Goal: Task Accomplishment & Management: Use online tool/utility

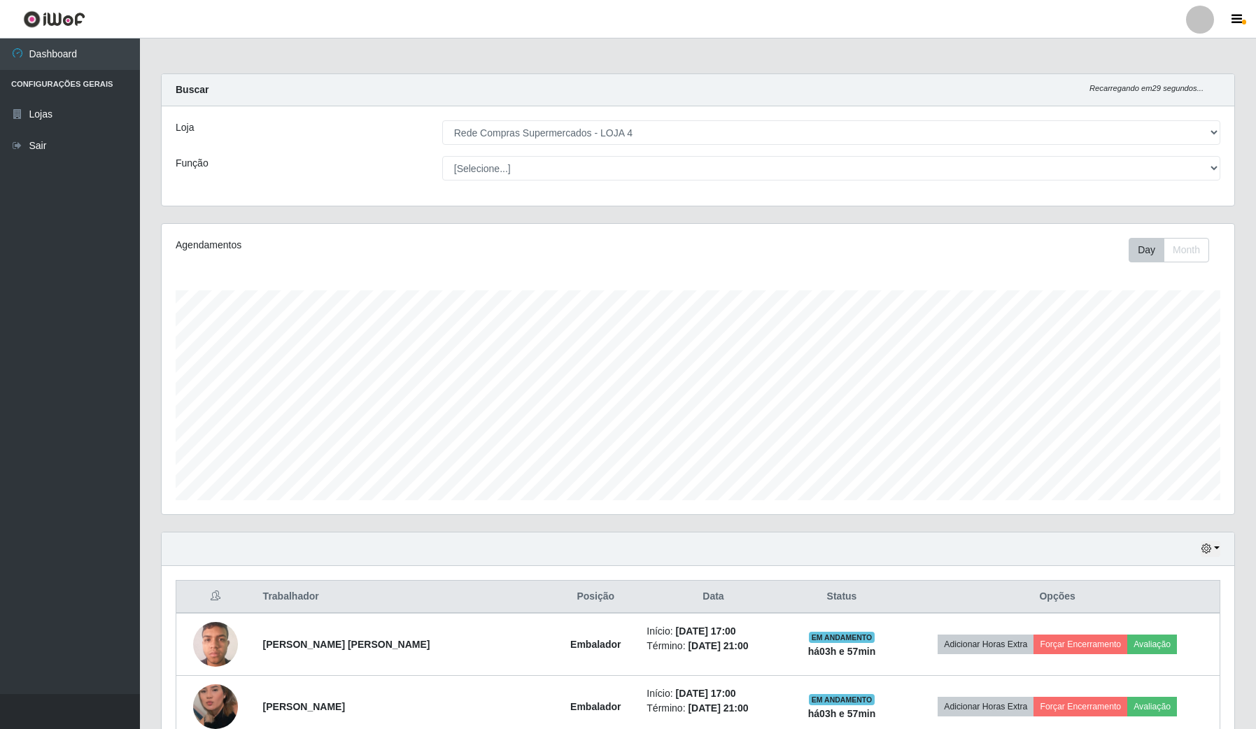
select select "159"
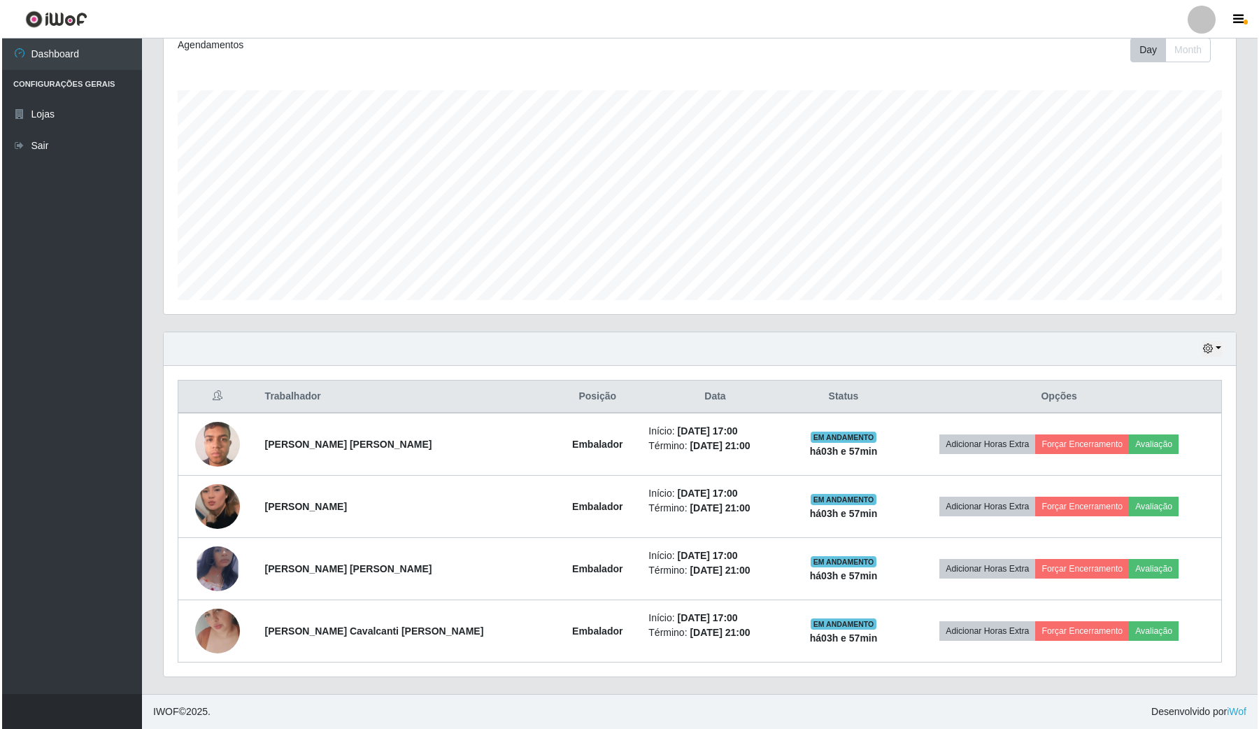
scroll to position [291, 1072]
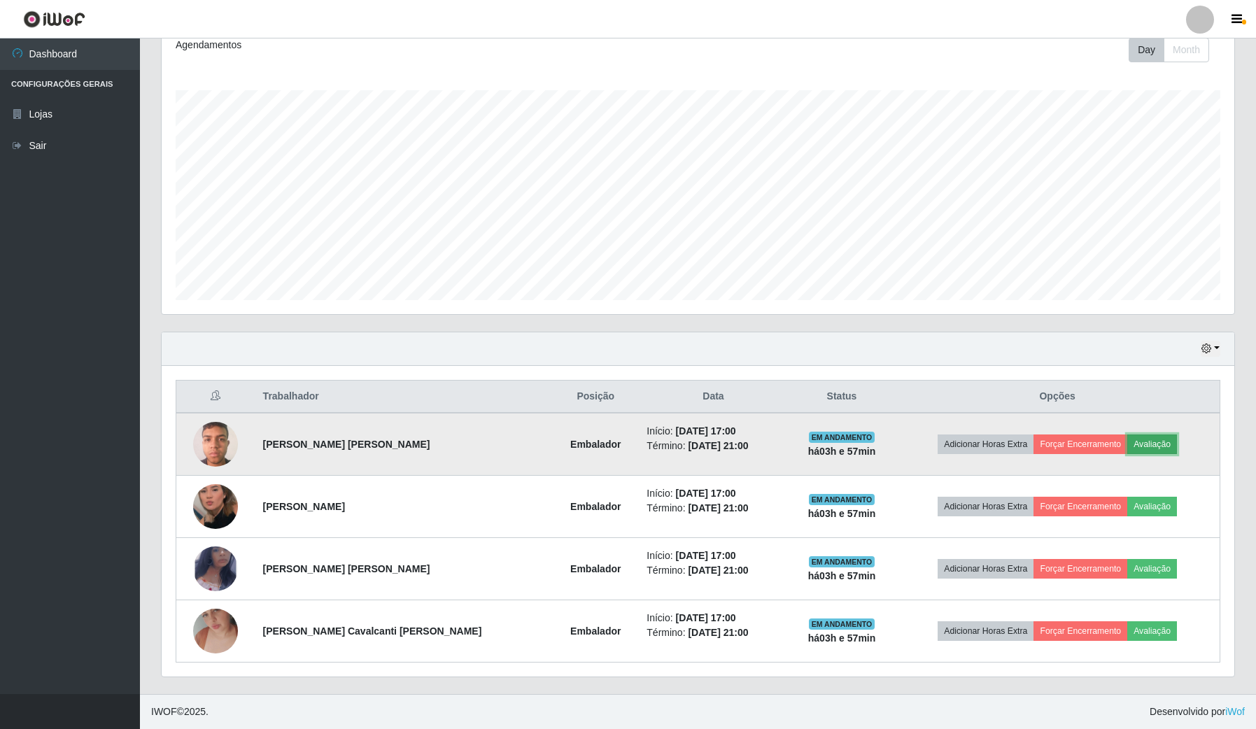
click at [1155, 435] on button "Avaliação" at bounding box center [1152, 445] width 50 height 20
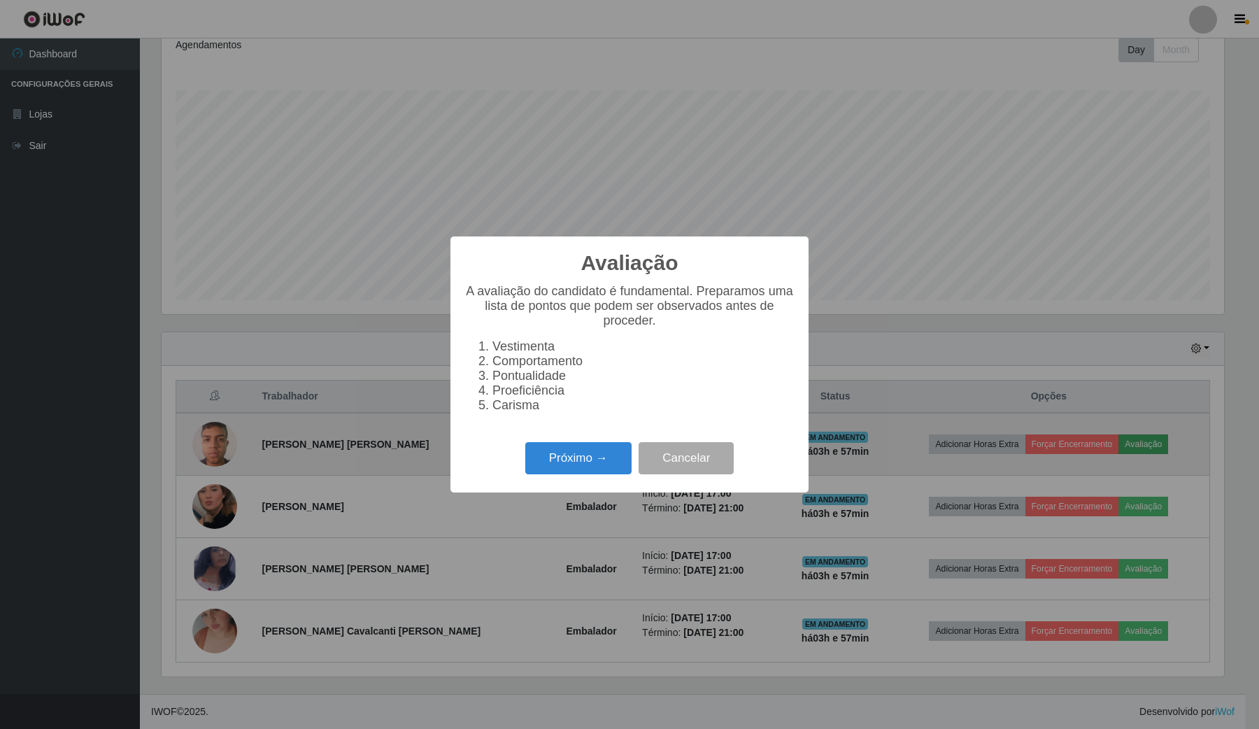
scroll to position [291, 1062]
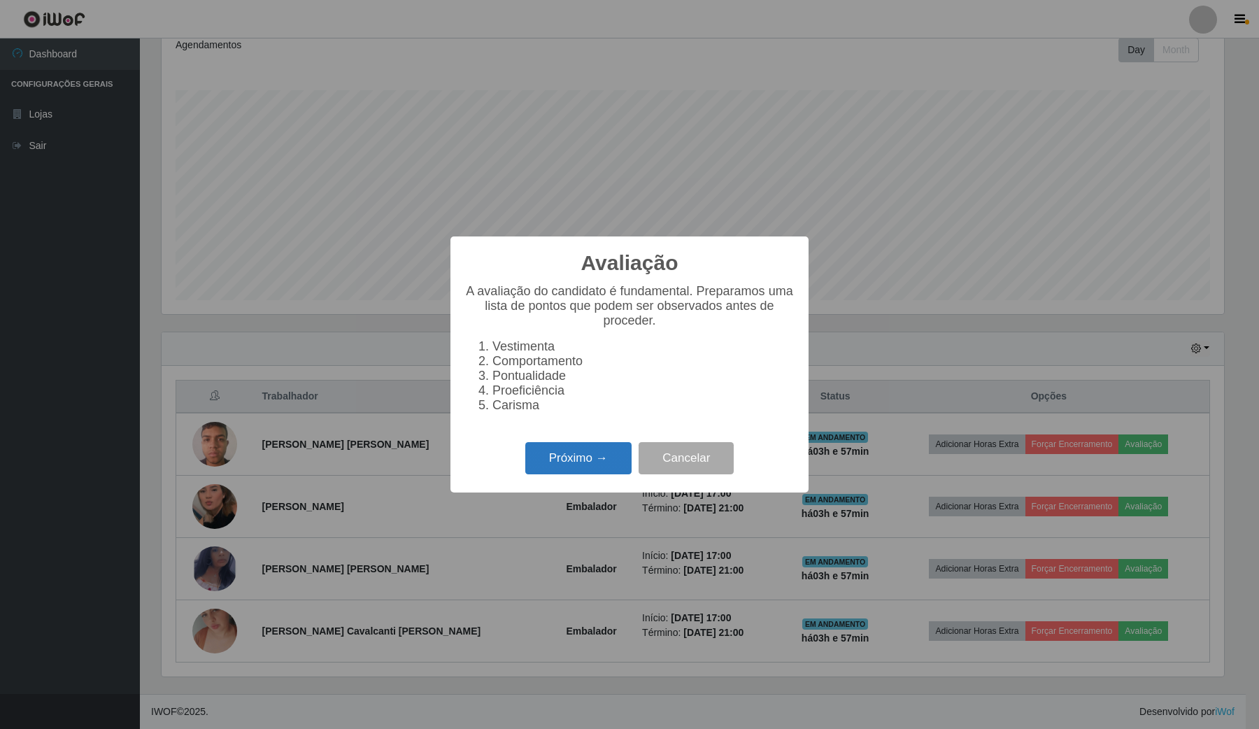
click at [547, 475] on button "Próximo →" at bounding box center [578, 458] width 106 height 33
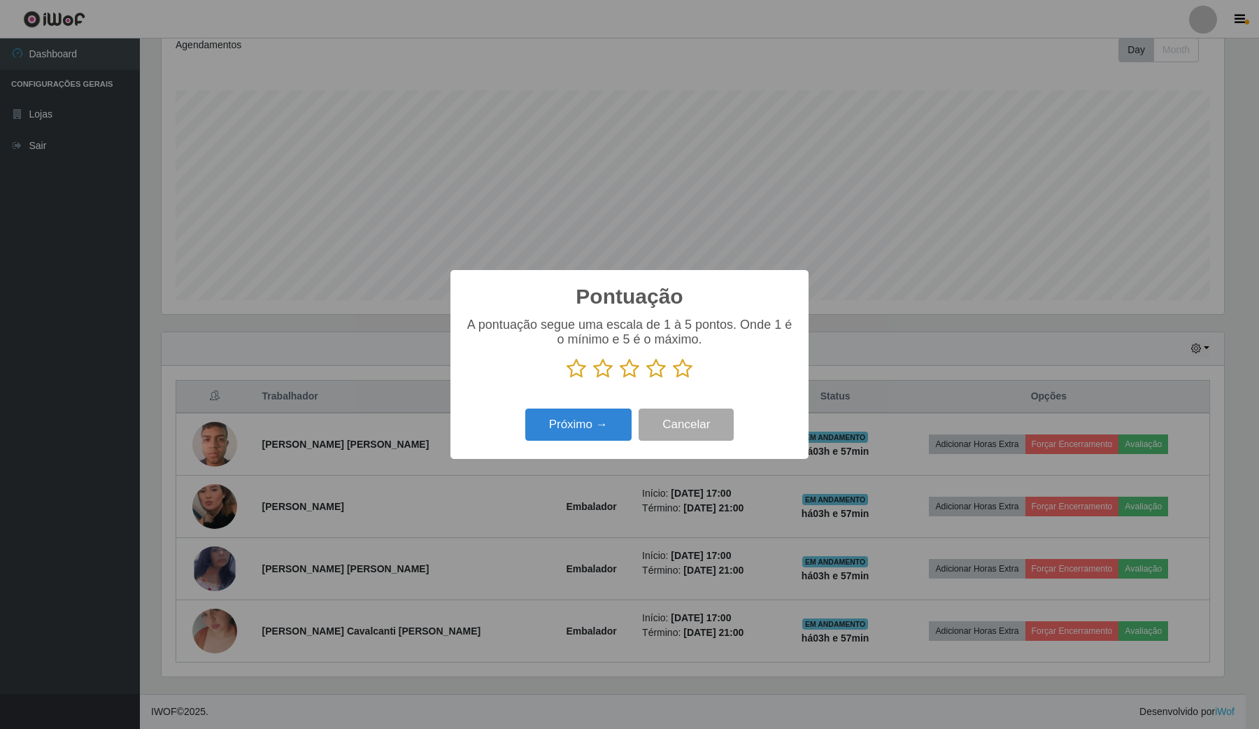
scroll to position [699427, 698654]
click at [679, 376] on icon at bounding box center [683, 368] width 20 height 21
click at [673, 379] on input "radio" at bounding box center [673, 379] width 0 height 0
click at [602, 424] on button "Próximo →" at bounding box center [578, 425] width 106 height 33
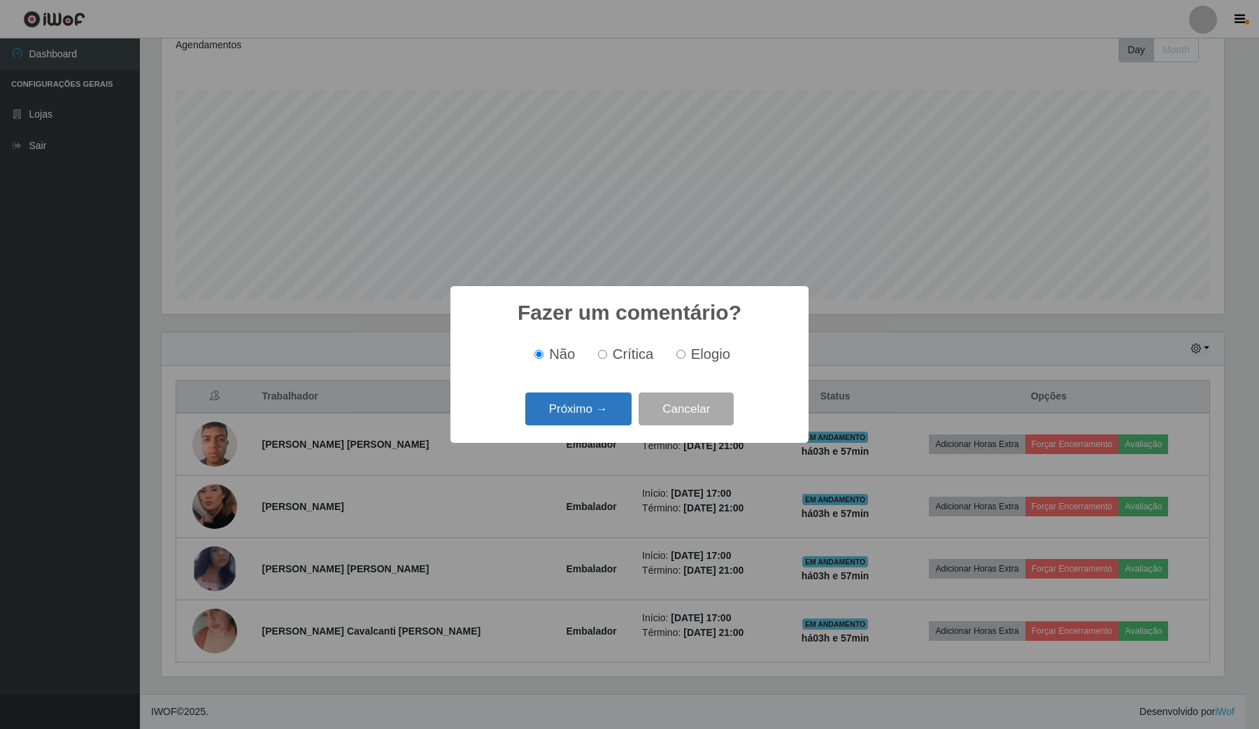
click at [562, 404] on button "Próximo →" at bounding box center [578, 409] width 106 height 33
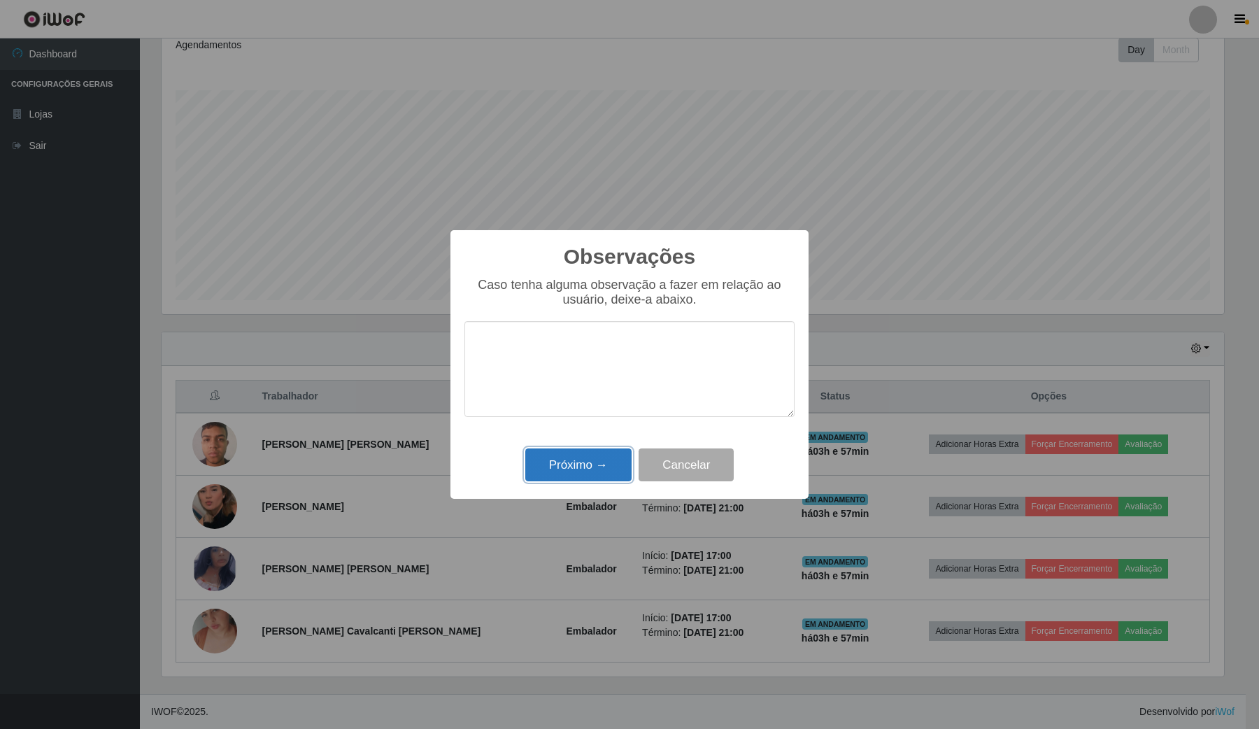
click at [619, 456] on button "Próximo →" at bounding box center [578, 465] width 106 height 33
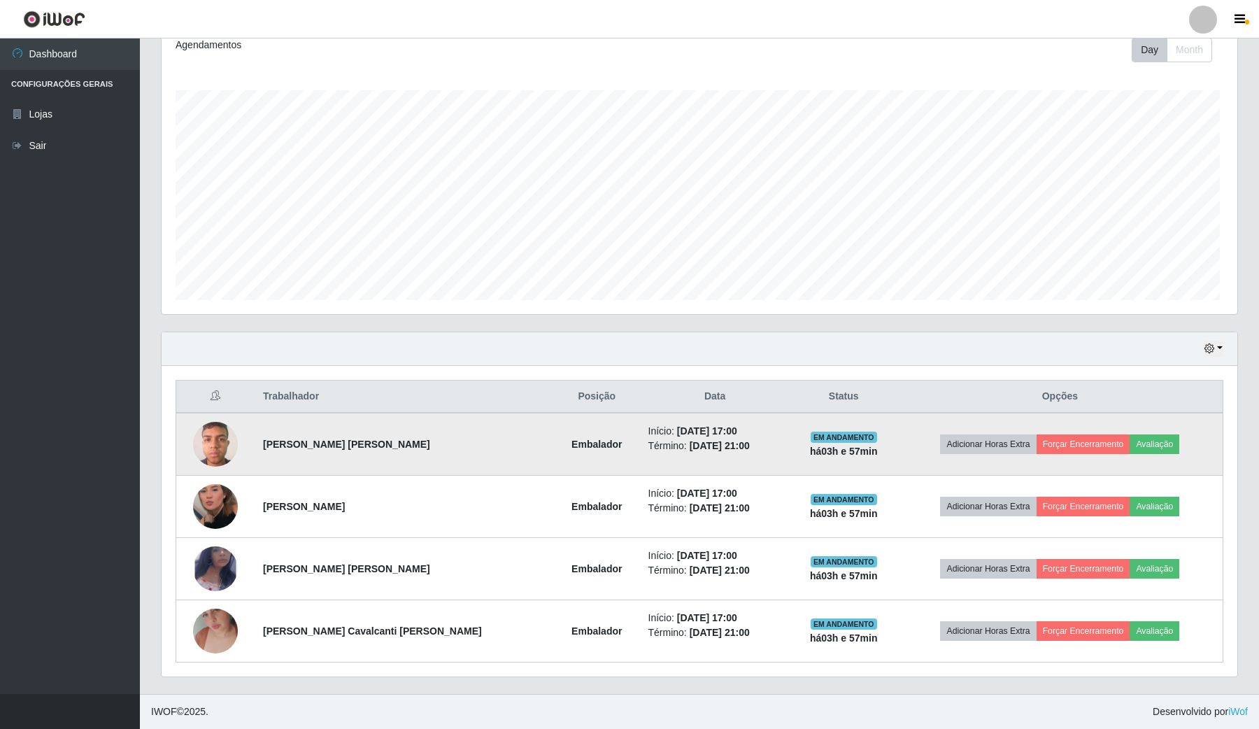
scroll to position [291, 1072]
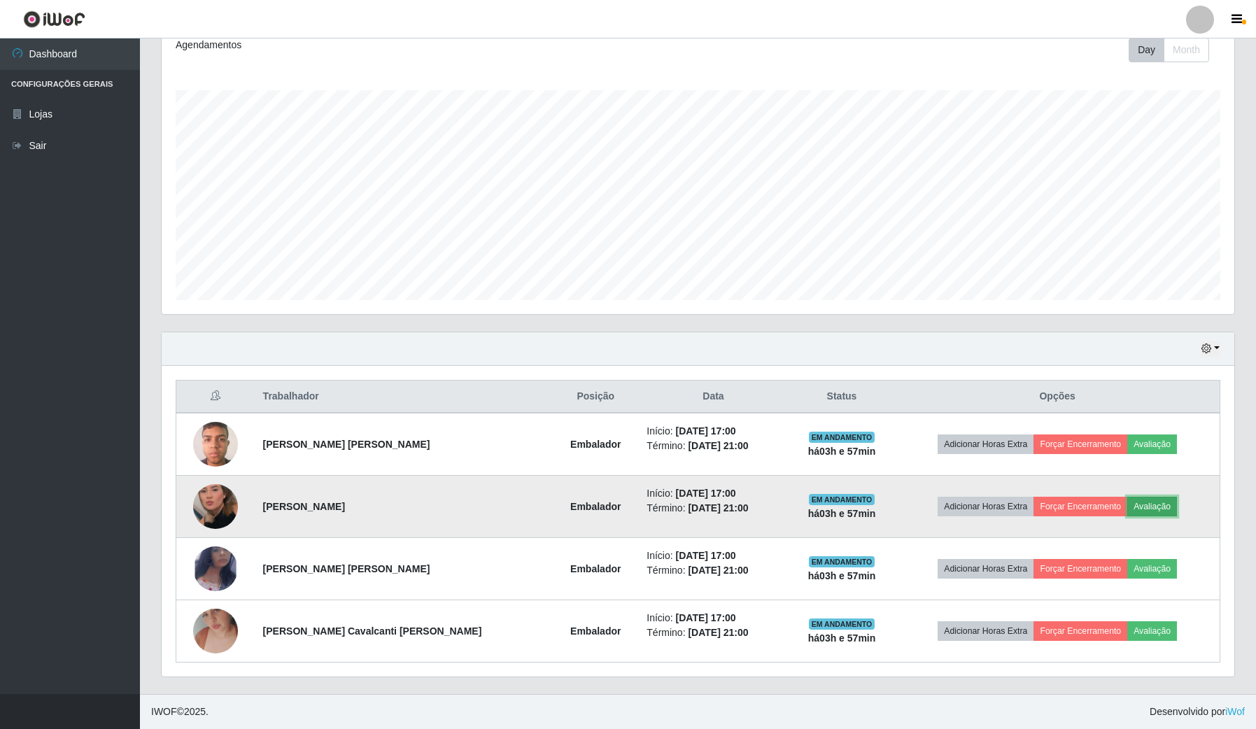
click at [1166, 511] on button "Avaliação" at bounding box center [1152, 507] width 50 height 20
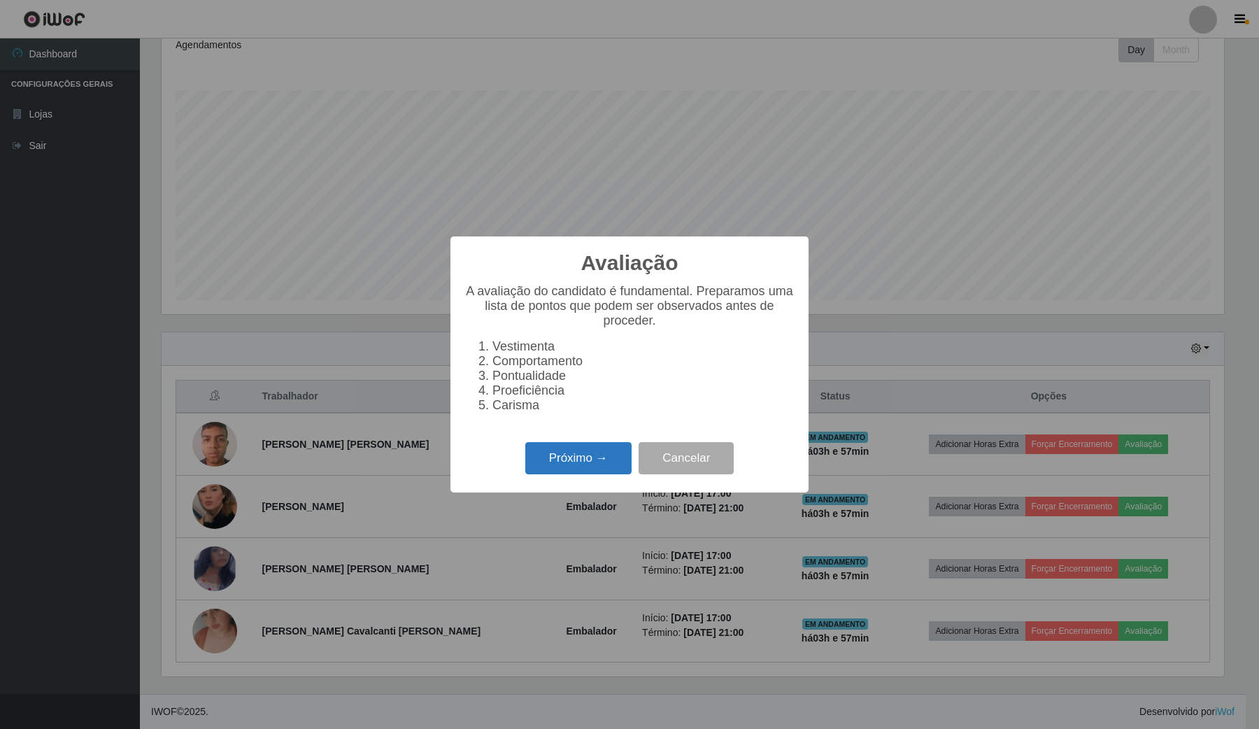
click at [602, 458] on button "Próximo →" at bounding box center [578, 458] width 106 height 33
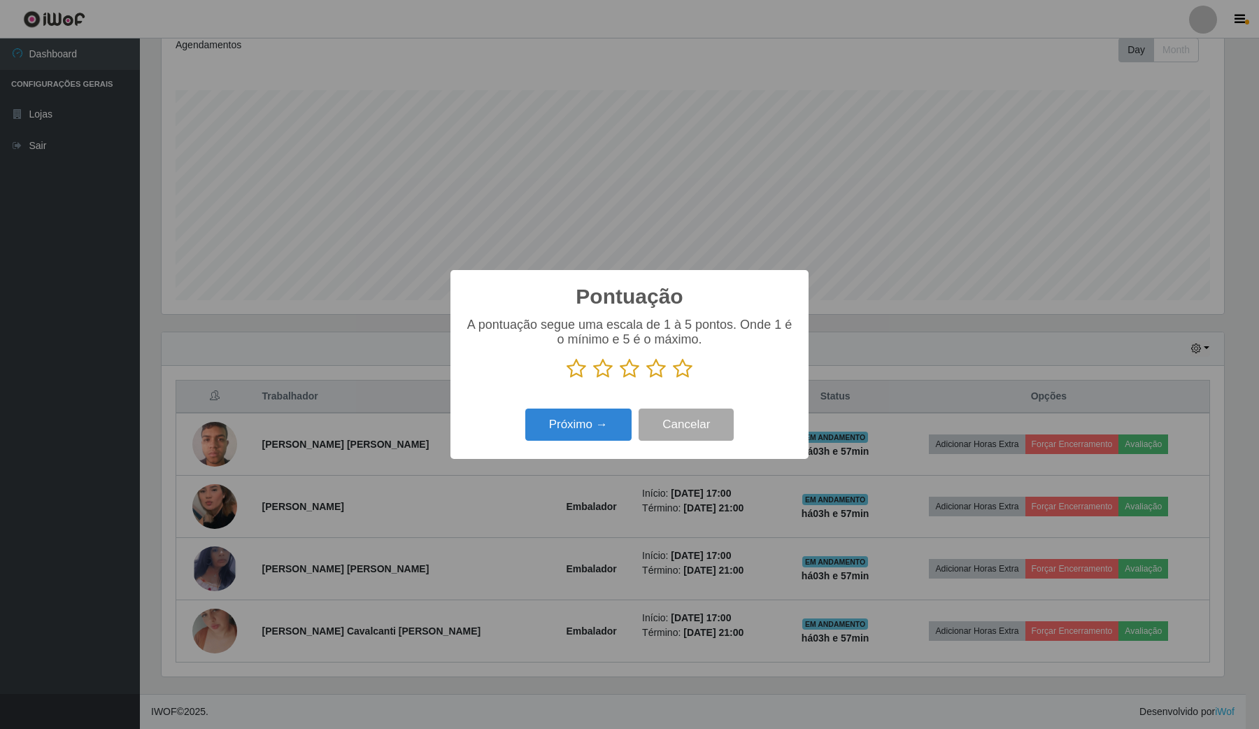
scroll to position [699427, 698654]
click at [684, 372] on icon at bounding box center [683, 368] width 20 height 21
click at [673, 379] on input "radio" at bounding box center [673, 379] width 0 height 0
click at [621, 418] on button "Próximo →" at bounding box center [578, 425] width 106 height 33
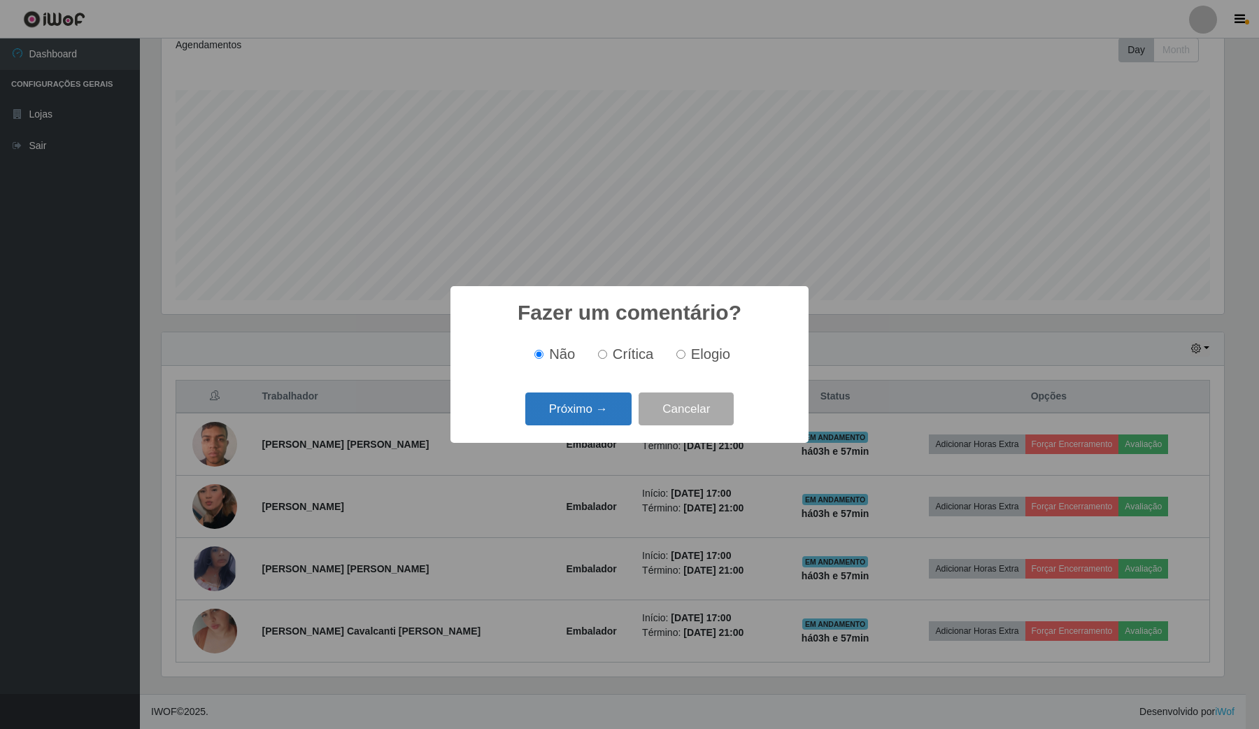
click at [617, 418] on button "Próximo →" at bounding box center [578, 409] width 106 height 33
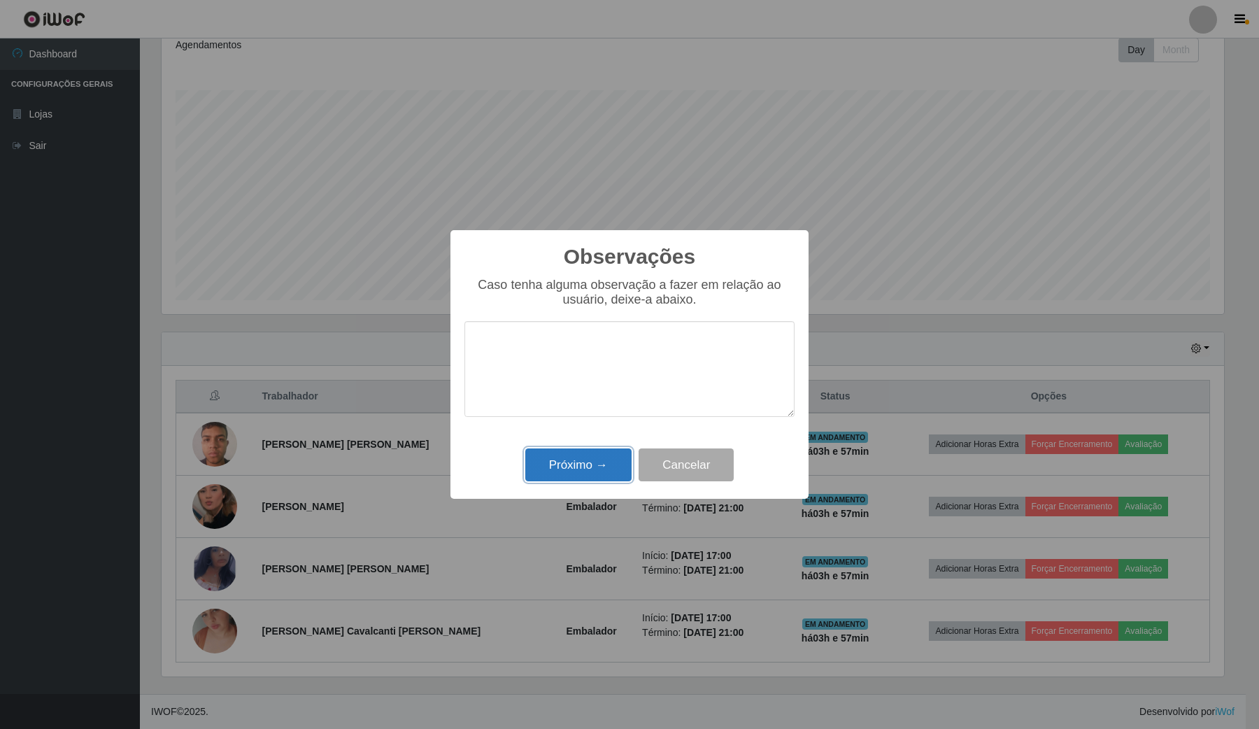
click at [598, 460] on button "Próximo →" at bounding box center [578, 465] width 106 height 33
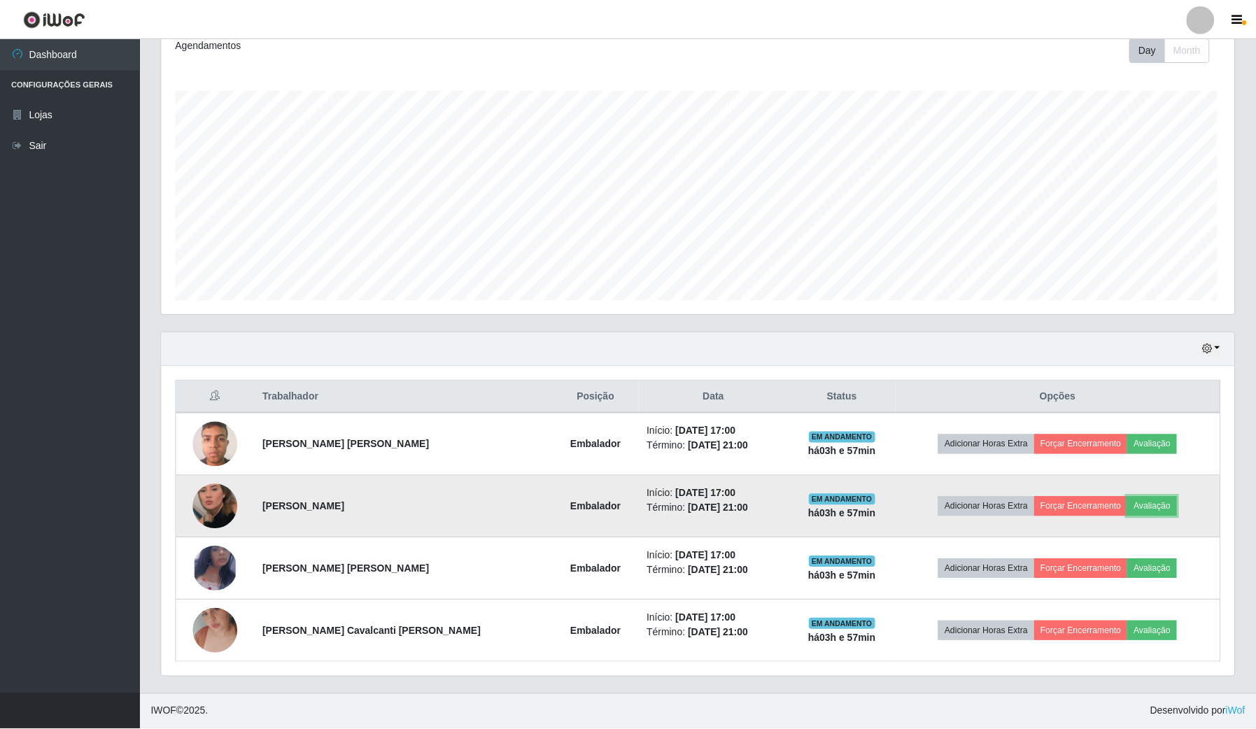
scroll to position [291, 1072]
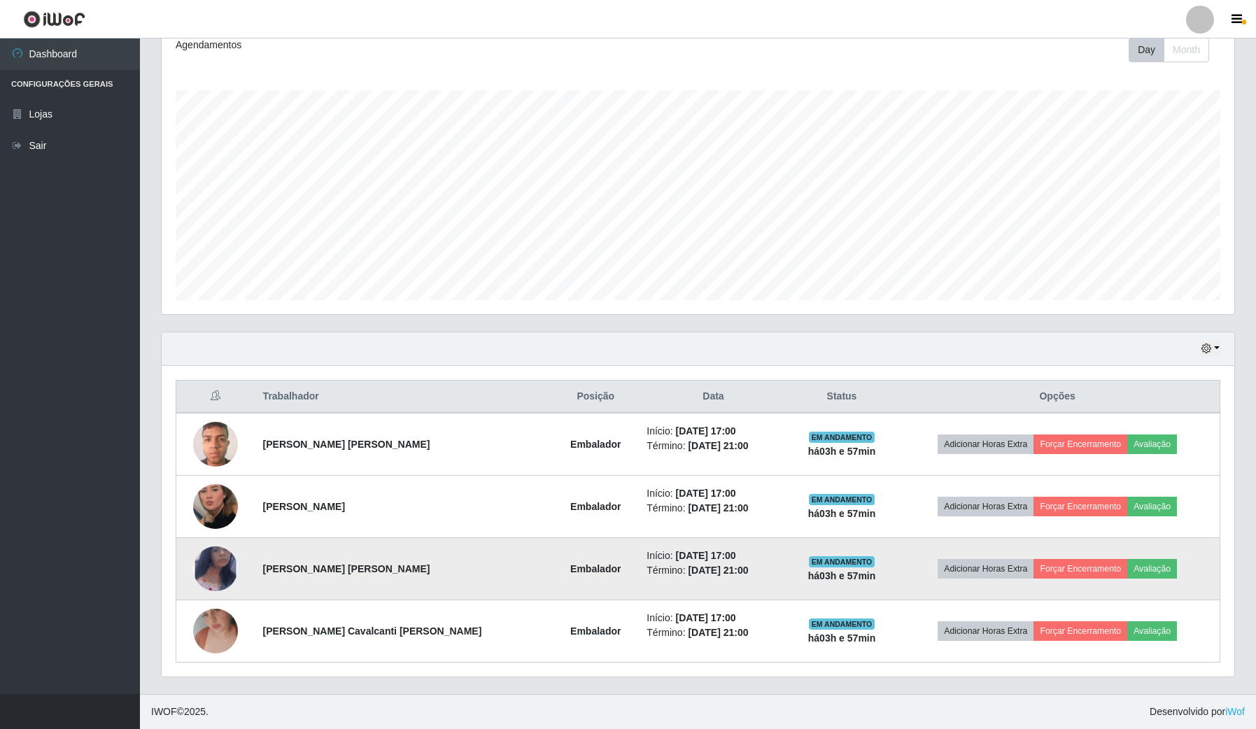
click at [1138, 581] on td "Adicionar Horas Extra Forçar Encerramento Avaliação" at bounding box center [1057, 569] width 325 height 62
click at [1143, 574] on button "Avaliação" at bounding box center [1152, 569] width 50 height 20
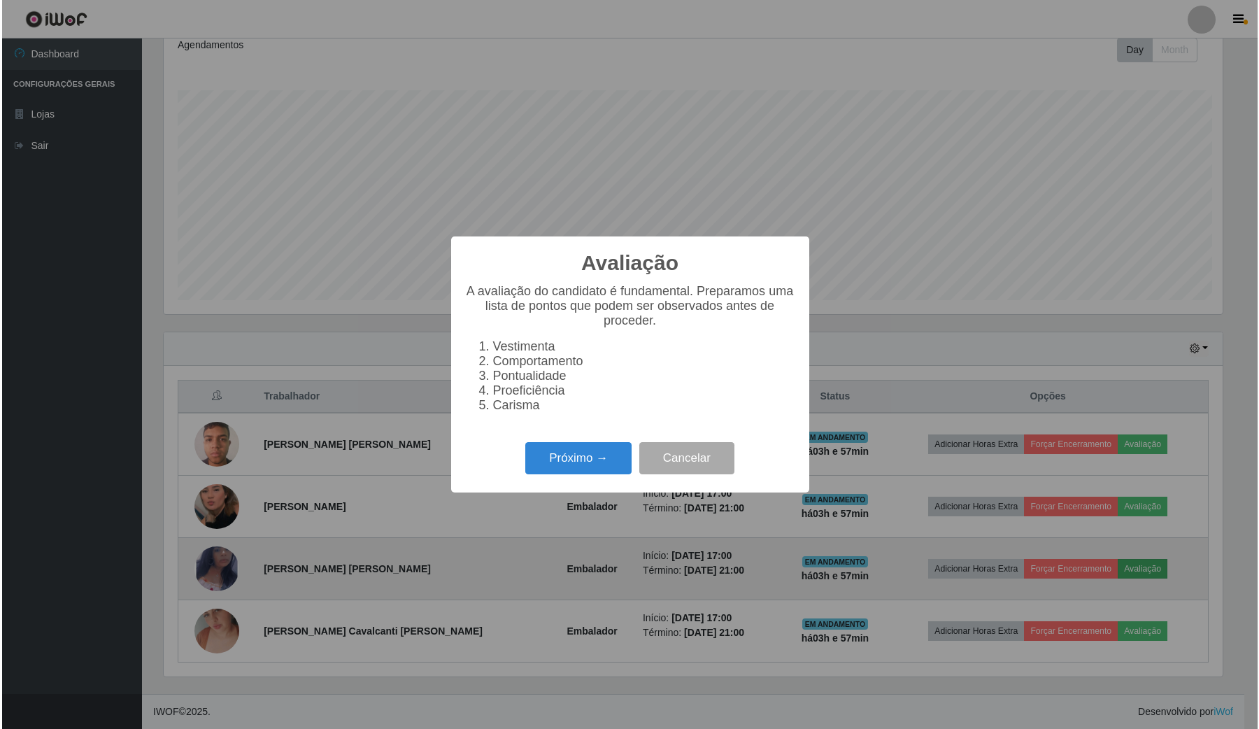
scroll to position [291, 1062]
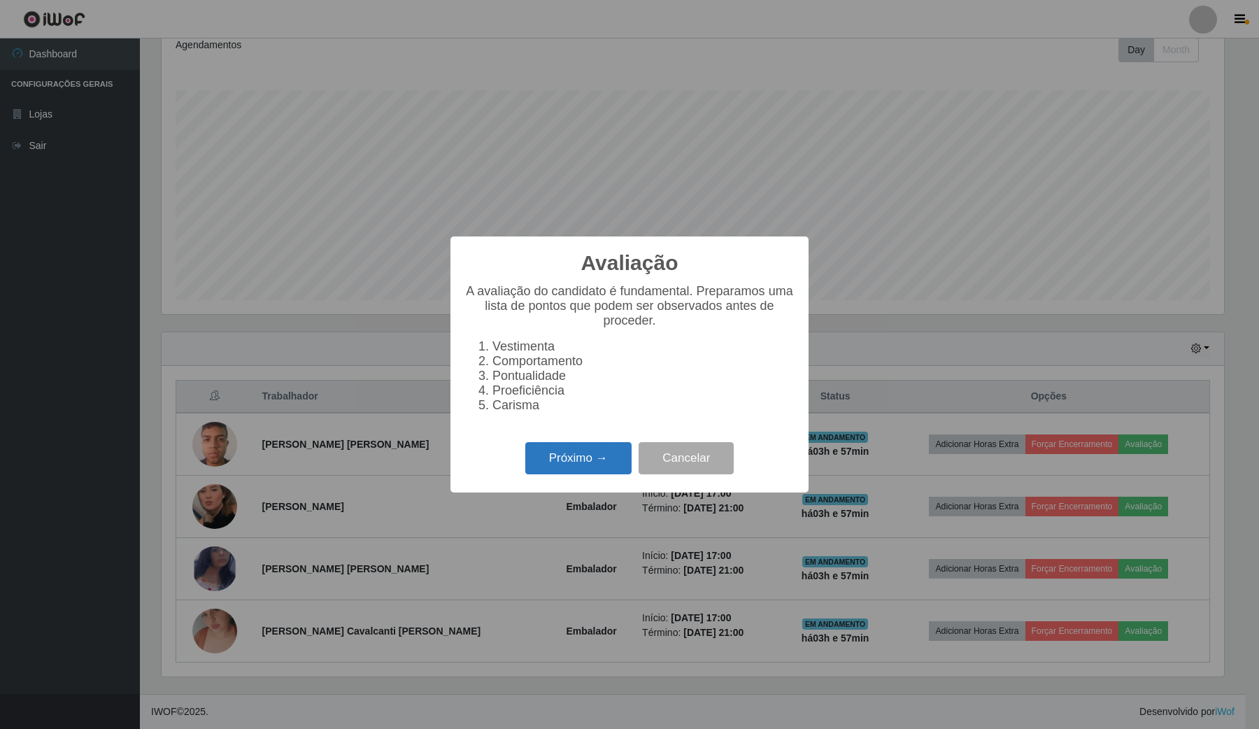
click at [555, 470] on button "Próximo →" at bounding box center [578, 458] width 106 height 33
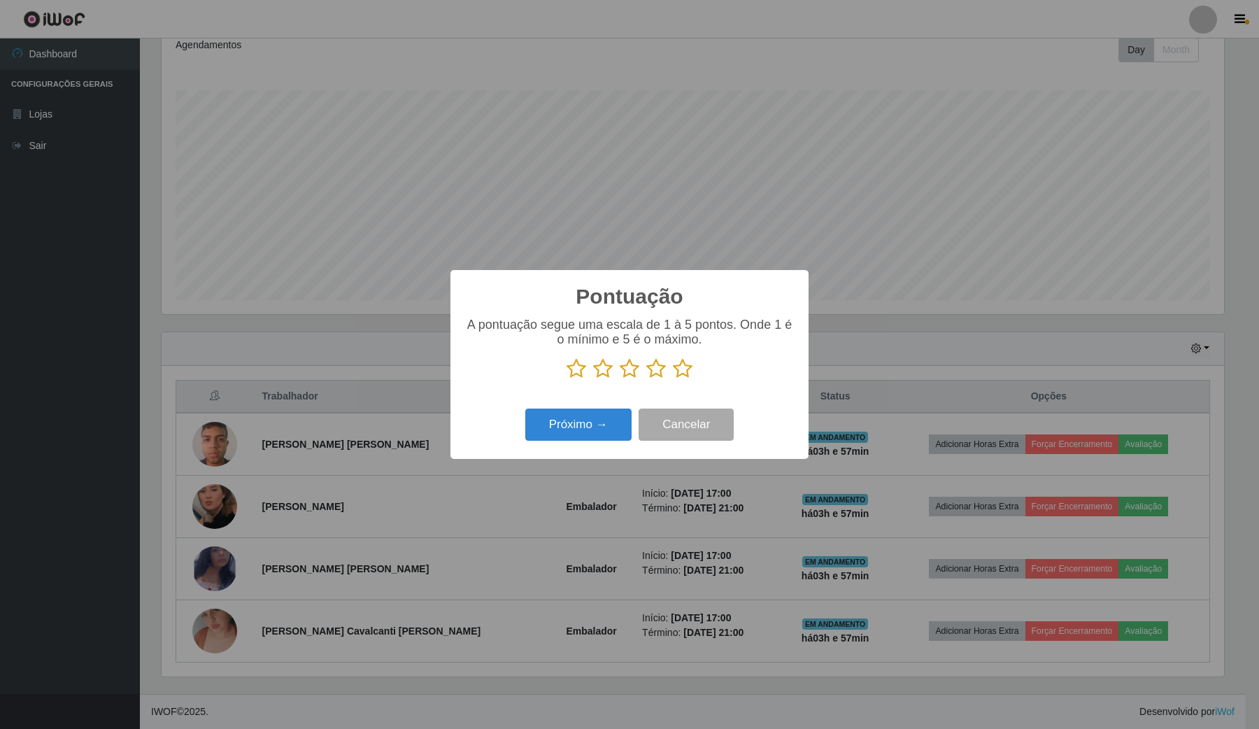
click at [693, 373] on p at bounding box center [630, 368] width 330 height 21
click at [683, 376] on icon at bounding box center [683, 368] width 20 height 21
click at [673, 379] on input "radio" at bounding box center [673, 379] width 0 height 0
click at [565, 416] on button "Próximo →" at bounding box center [578, 425] width 106 height 33
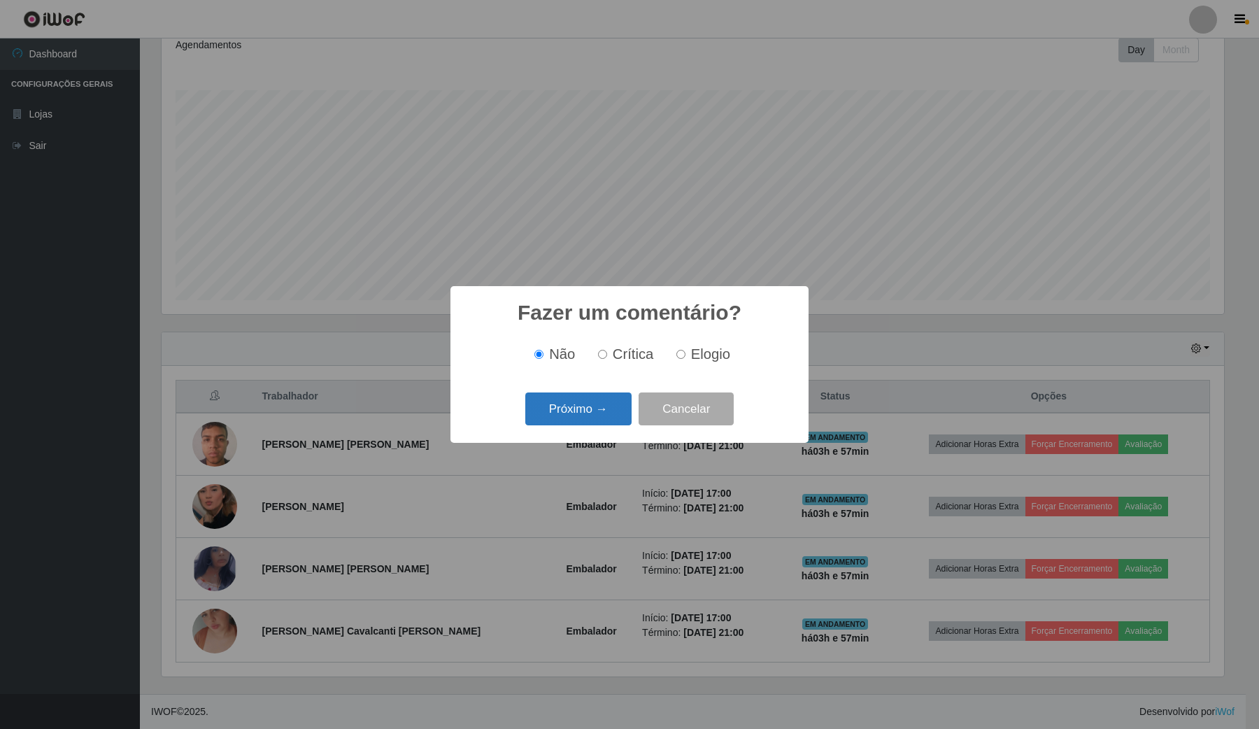
click at [582, 414] on button "Próximo →" at bounding box center [578, 409] width 106 height 33
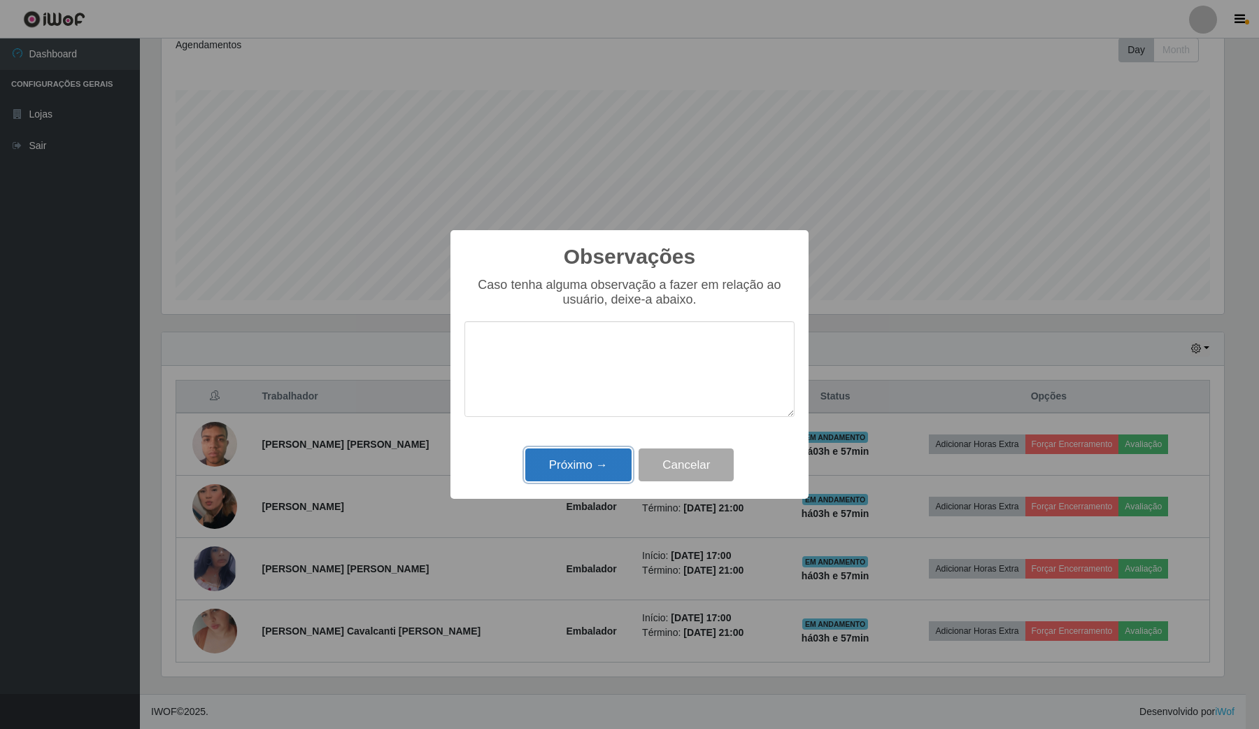
click at [598, 458] on button "Próximo →" at bounding box center [578, 465] width 106 height 33
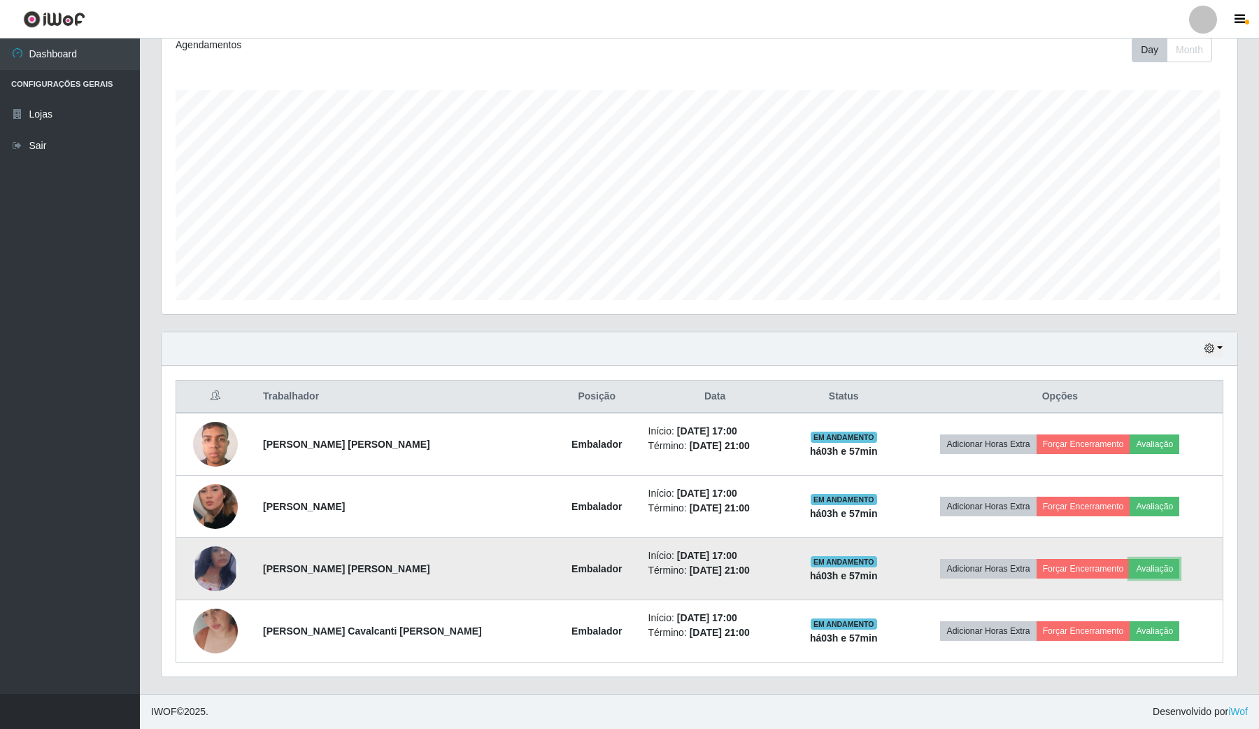
scroll to position [291, 1072]
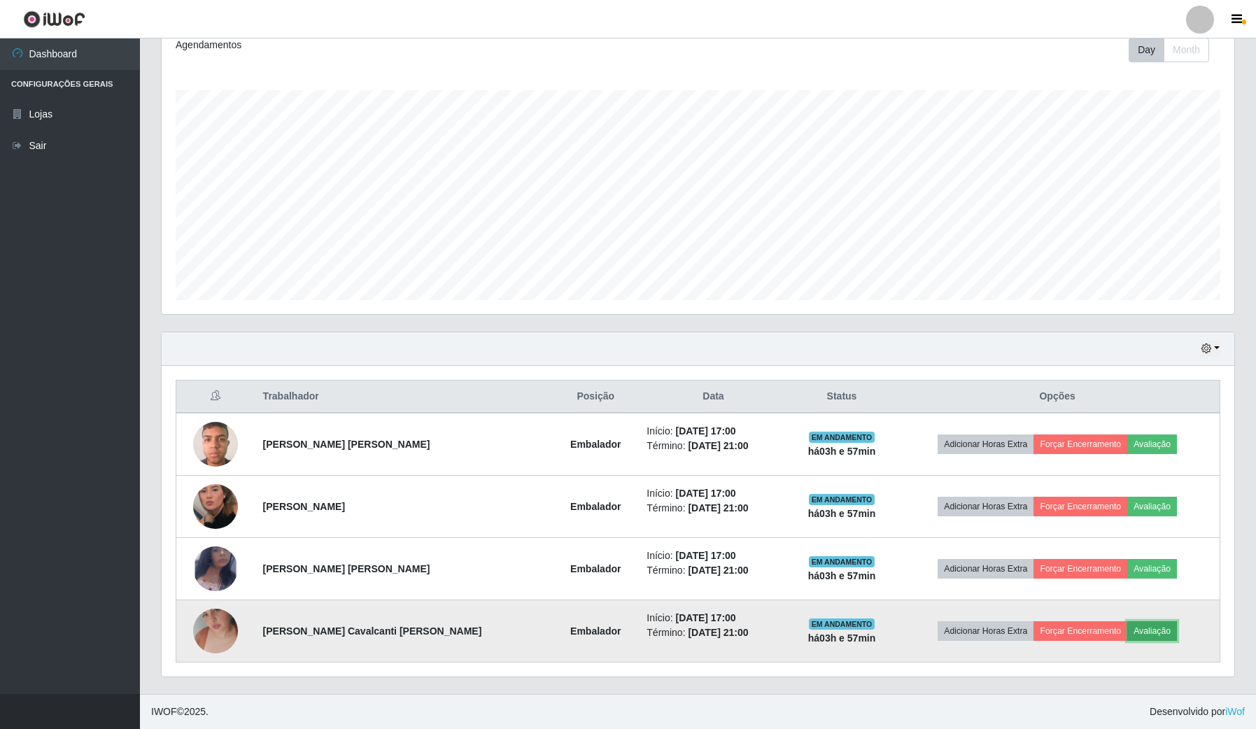
click at [1141, 621] on button "Avaliação" at bounding box center [1152, 631] width 50 height 20
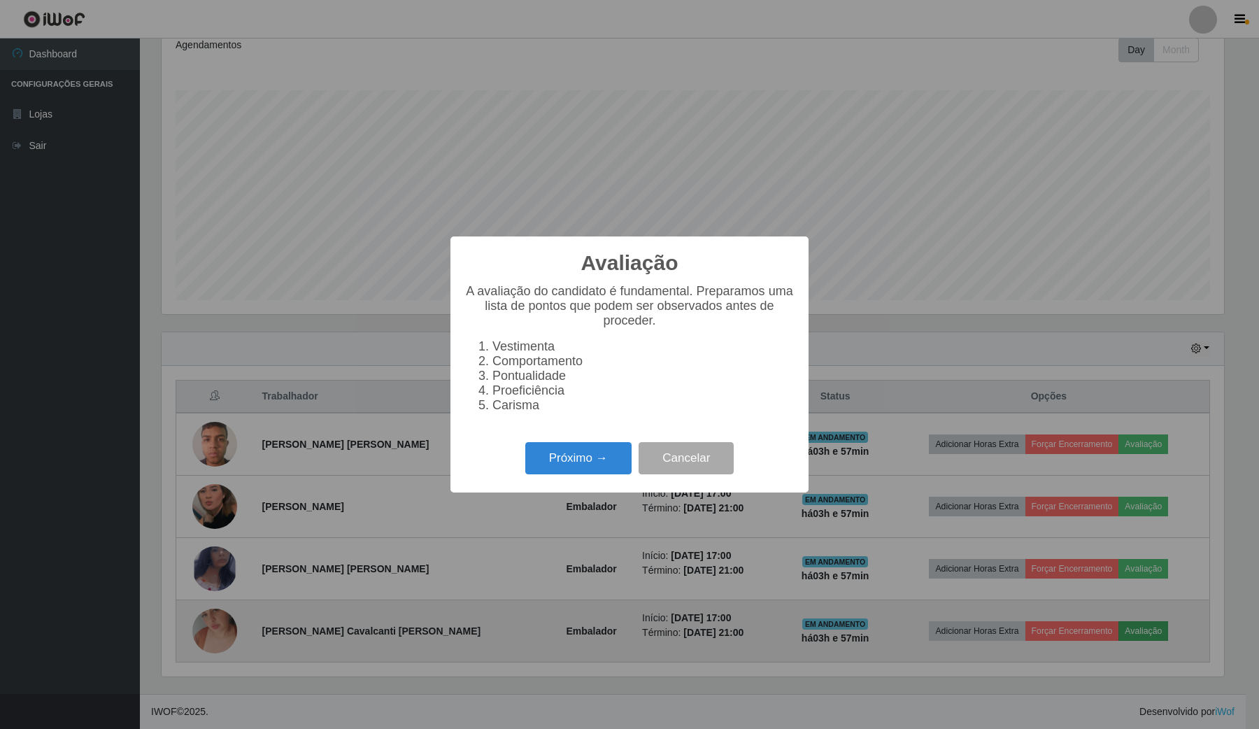
scroll to position [291, 1062]
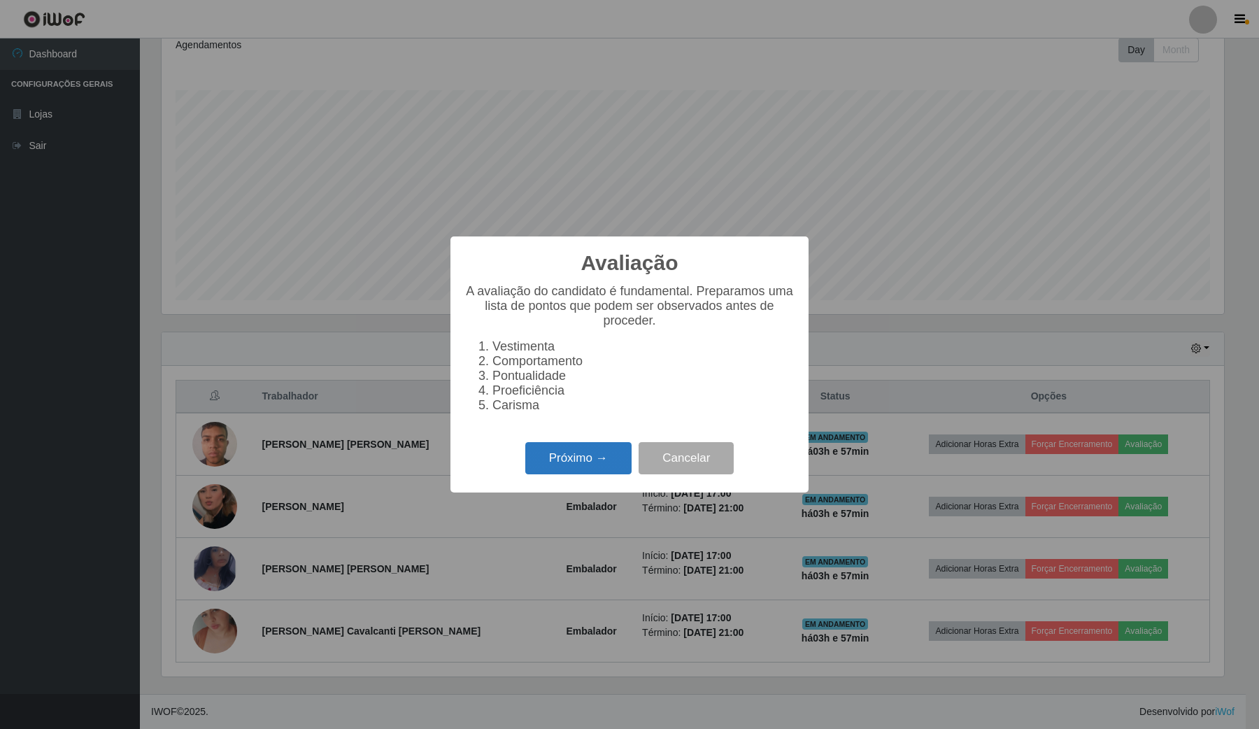
click at [549, 463] on button "Próximo →" at bounding box center [578, 458] width 106 height 33
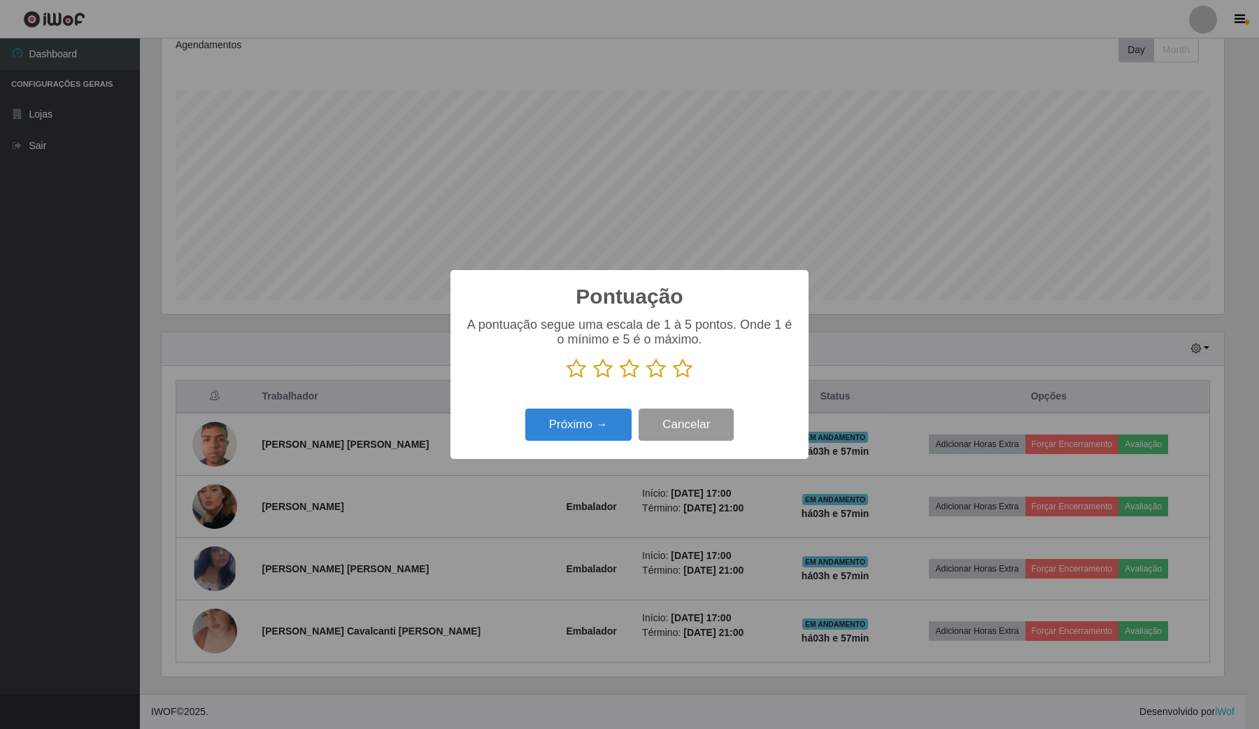
scroll to position [699427, 698654]
click at [686, 379] on icon at bounding box center [683, 368] width 20 height 21
click at [673, 379] on input "radio" at bounding box center [673, 379] width 0 height 0
click at [595, 413] on button "Próximo →" at bounding box center [578, 425] width 106 height 33
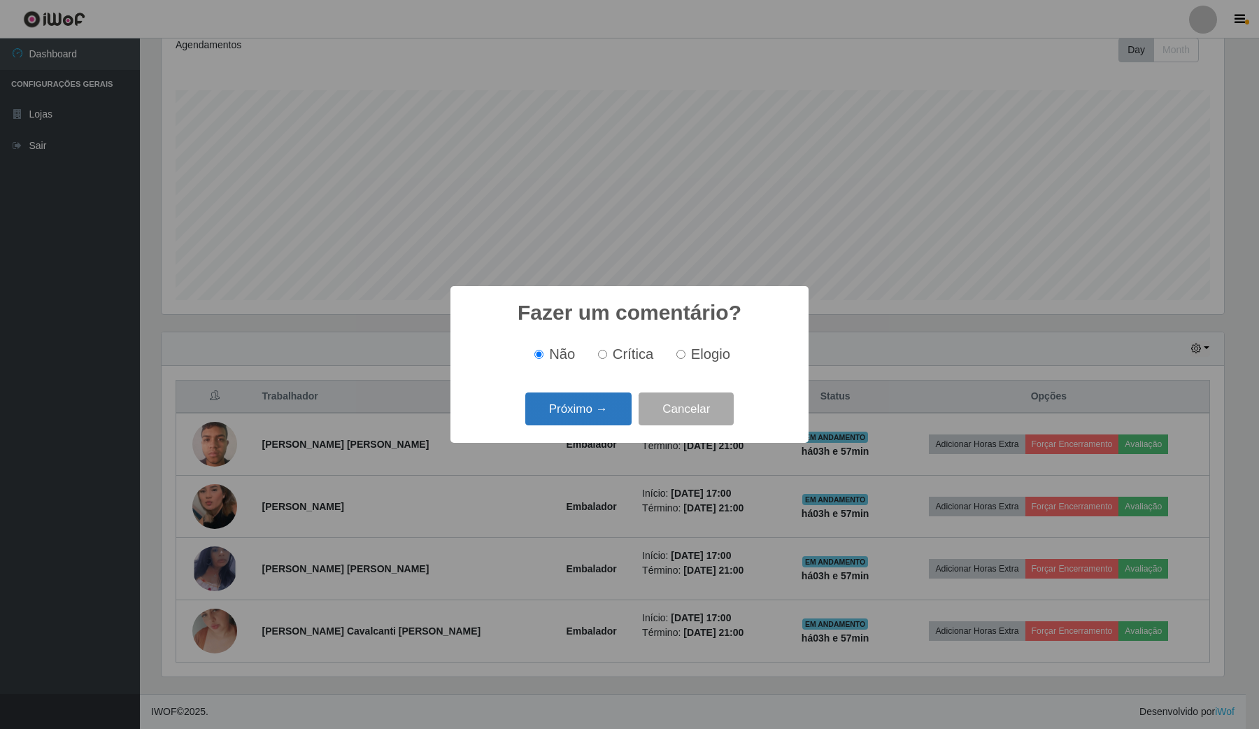
click at [600, 413] on button "Próximo →" at bounding box center [578, 409] width 106 height 33
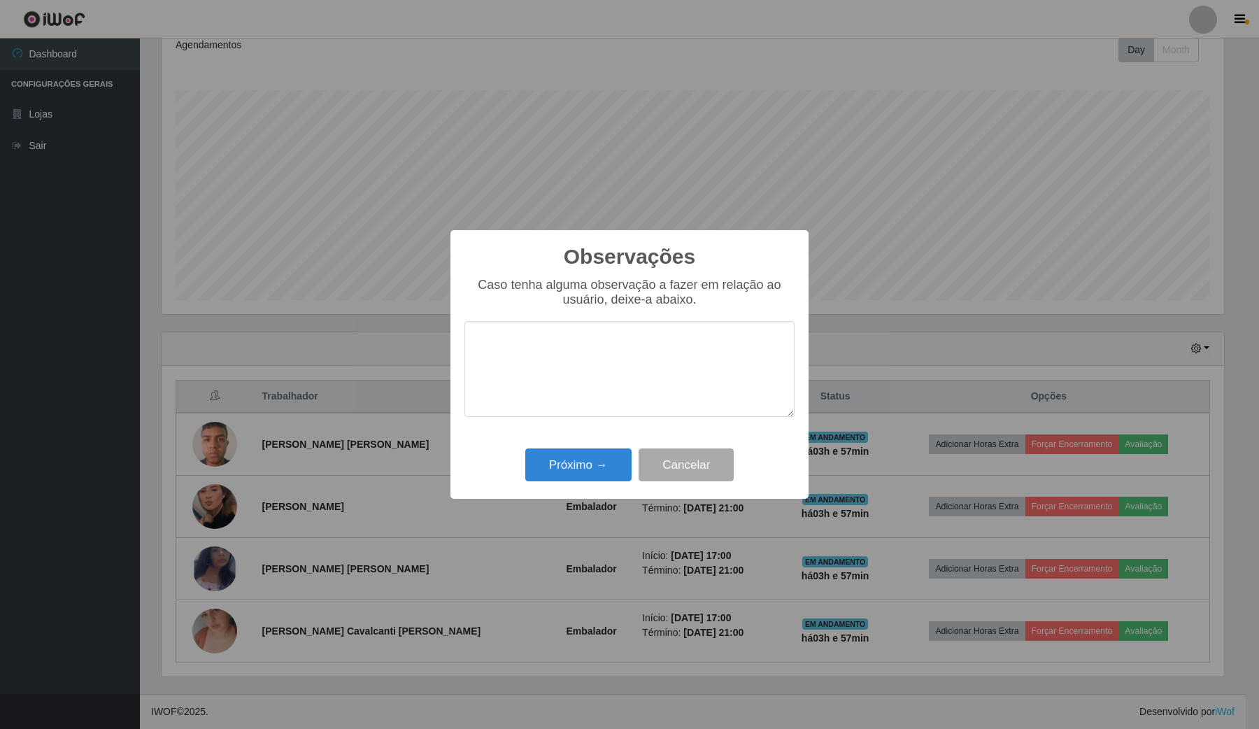
click at [600, 446] on div "Observações × Caso tenha alguma observação a fazer em relação ao usuário, deixe…" at bounding box center [630, 364] width 358 height 269
click at [605, 458] on button "Próximo →" at bounding box center [578, 465] width 106 height 33
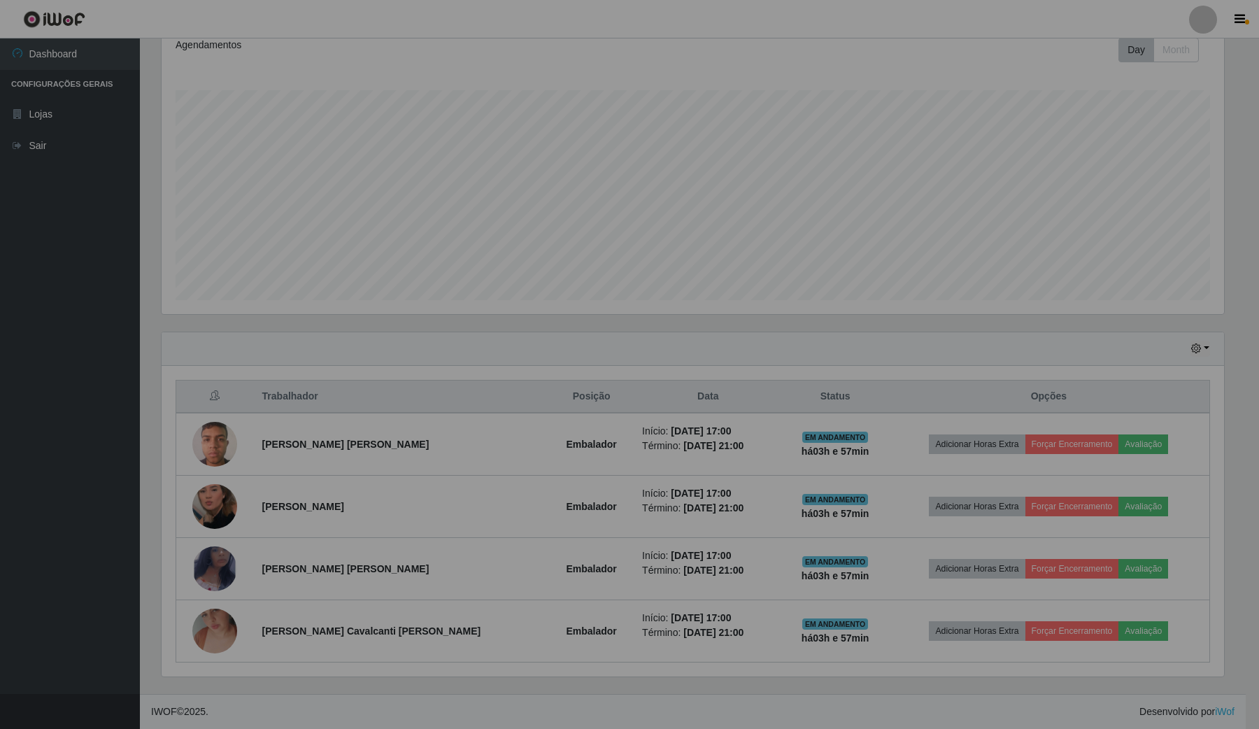
scroll to position [291, 1072]
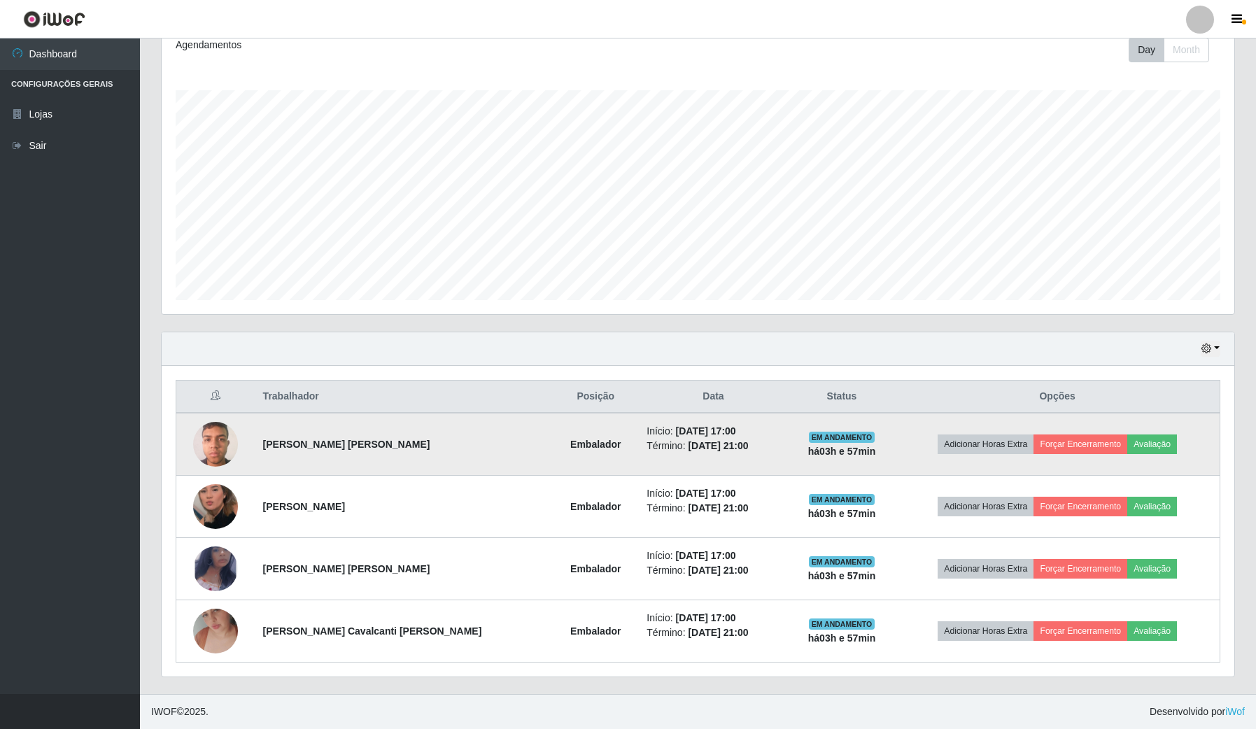
click at [1067, 428] on td "Adicionar Horas Extra Forçar Encerramento Avaliação" at bounding box center [1057, 444] width 325 height 63
click at [1064, 449] on button "Forçar Encerramento" at bounding box center [1080, 445] width 94 height 20
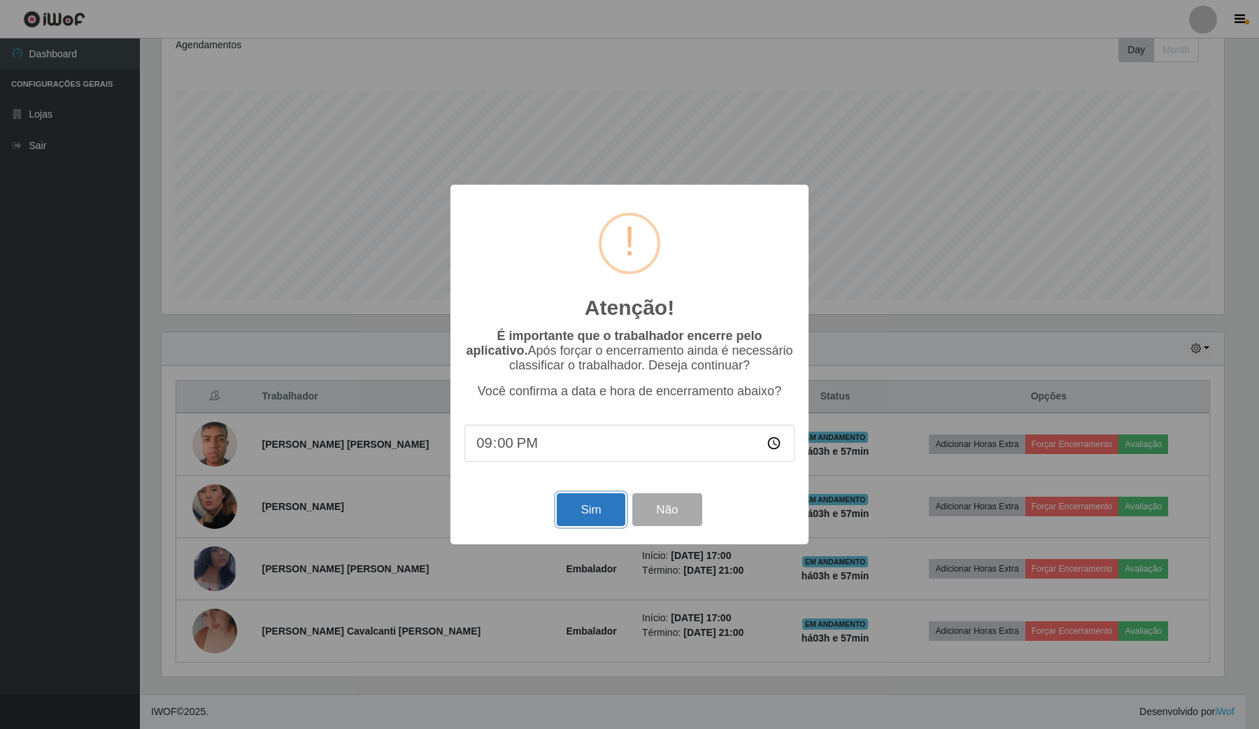
click at [599, 504] on button "Sim" at bounding box center [591, 509] width 68 height 33
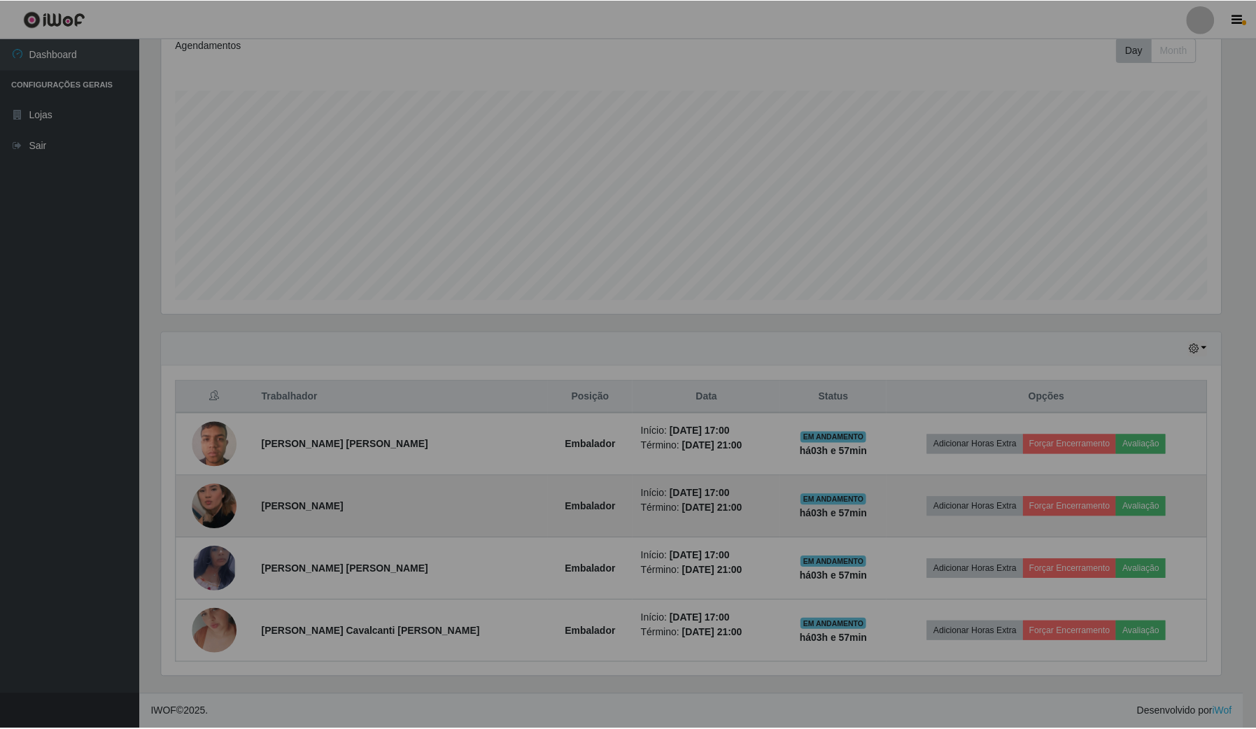
scroll to position [0, 0]
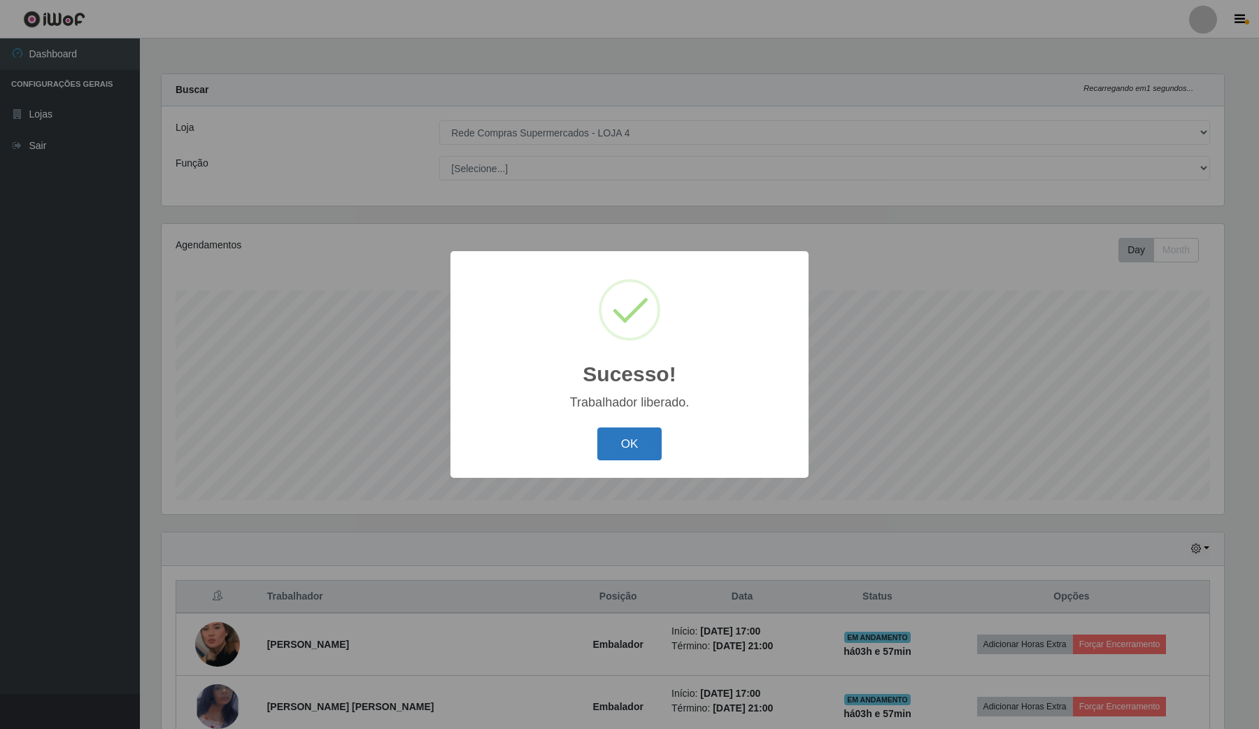
drag, startPoint x: 630, startPoint y: 422, endPoint x: 630, endPoint y: 430, distance: 8.4
click at [630, 427] on div "Sucesso! × Trabalhador liberado. OK Cancel" at bounding box center [630, 364] width 358 height 227
click at [630, 430] on button "OK" at bounding box center [630, 444] width 65 height 33
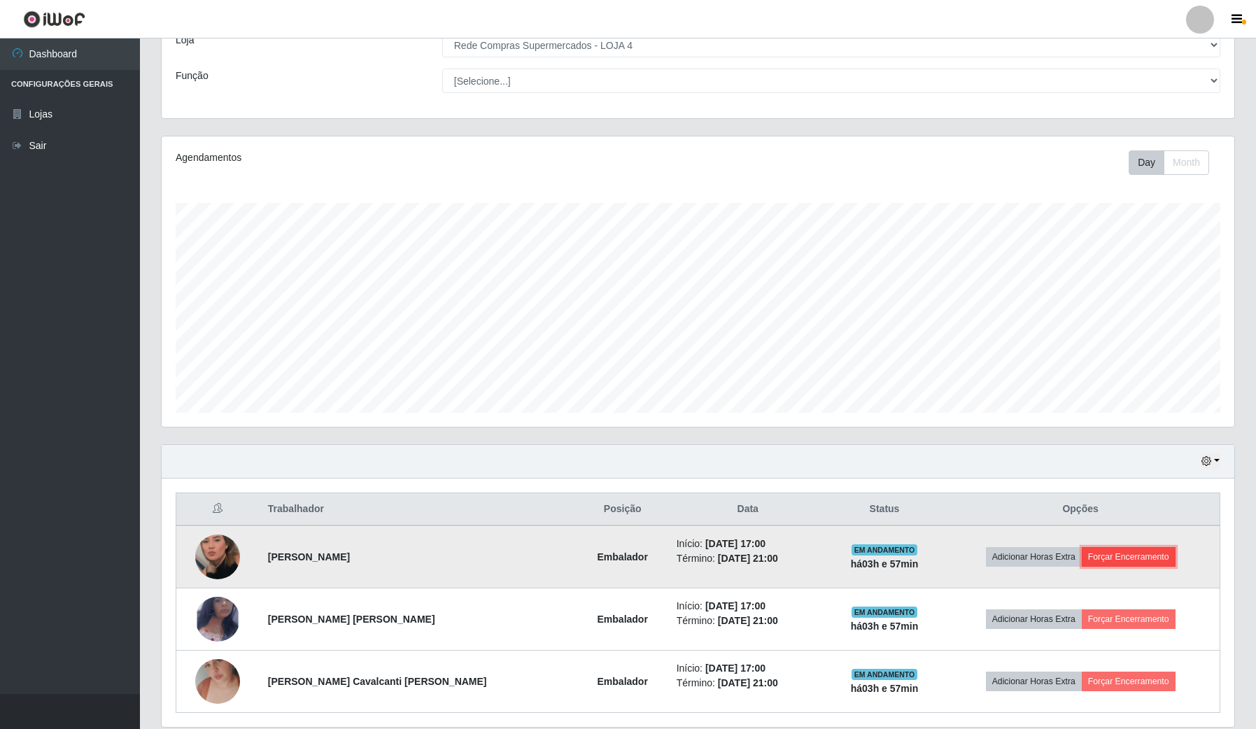
click at [1101, 553] on button "Forçar Encerramento" at bounding box center [1129, 557] width 94 height 20
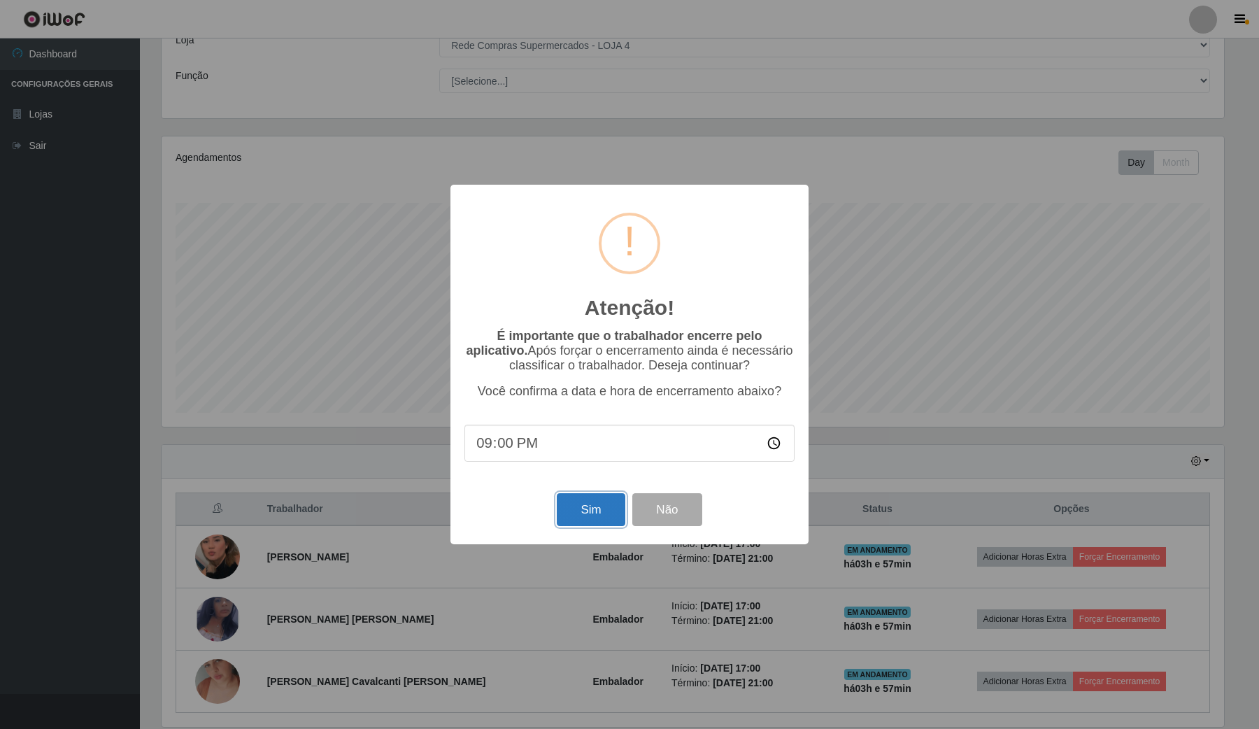
click at [574, 521] on button "Sim" at bounding box center [591, 509] width 68 height 33
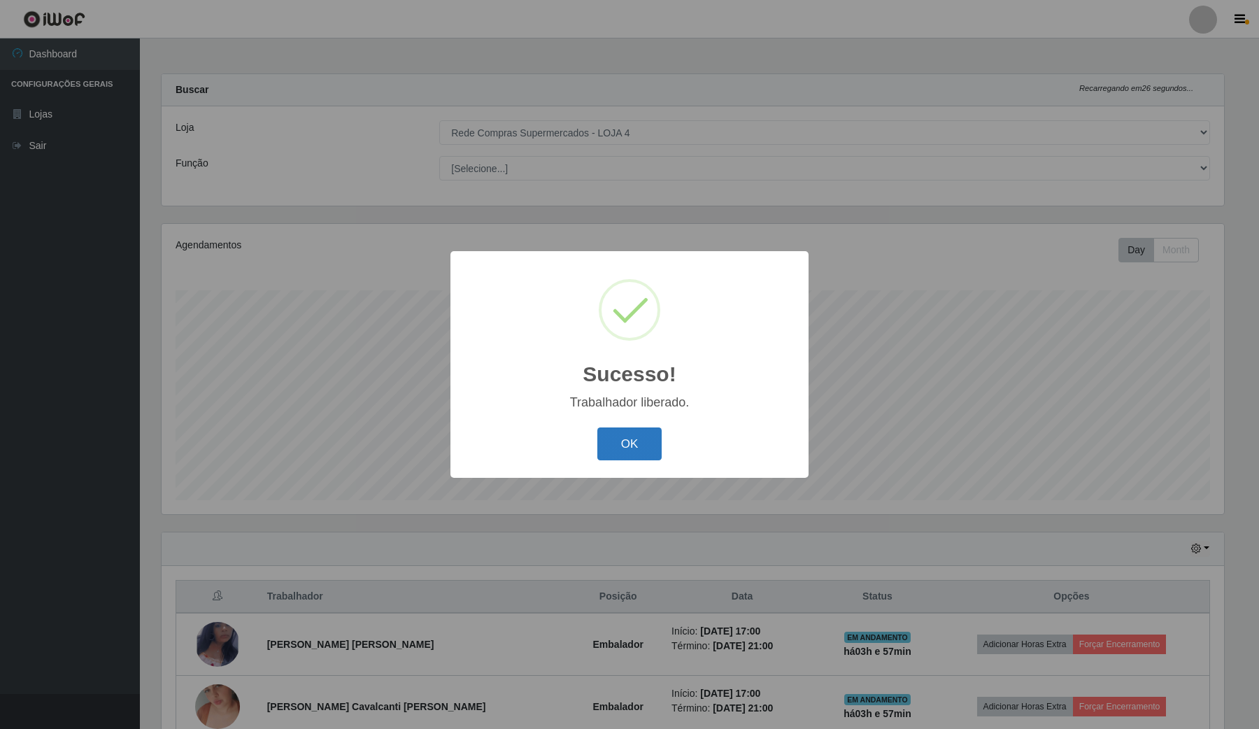
click at [635, 442] on button "OK" at bounding box center [630, 444] width 65 height 33
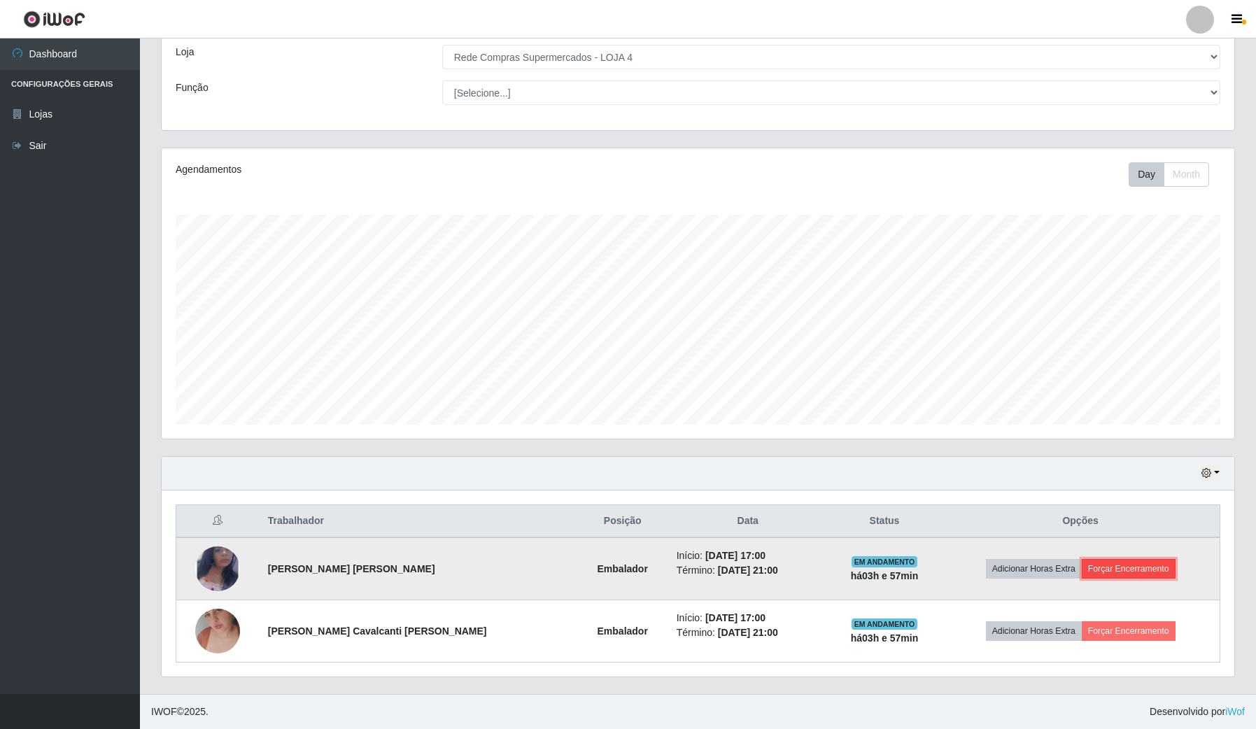
click at [1149, 572] on button "Forçar Encerramento" at bounding box center [1129, 569] width 94 height 20
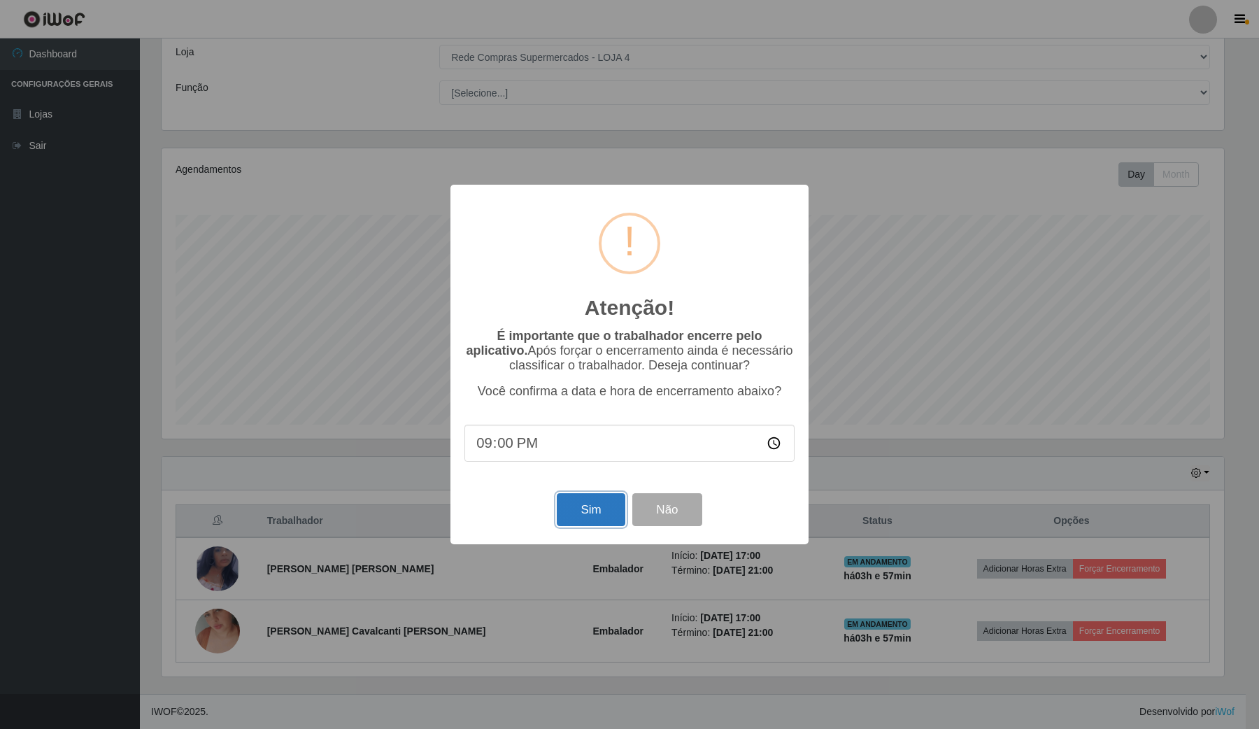
click at [605, 526] on button "Sim" at bounding box center [591, 509] width 68 height 33
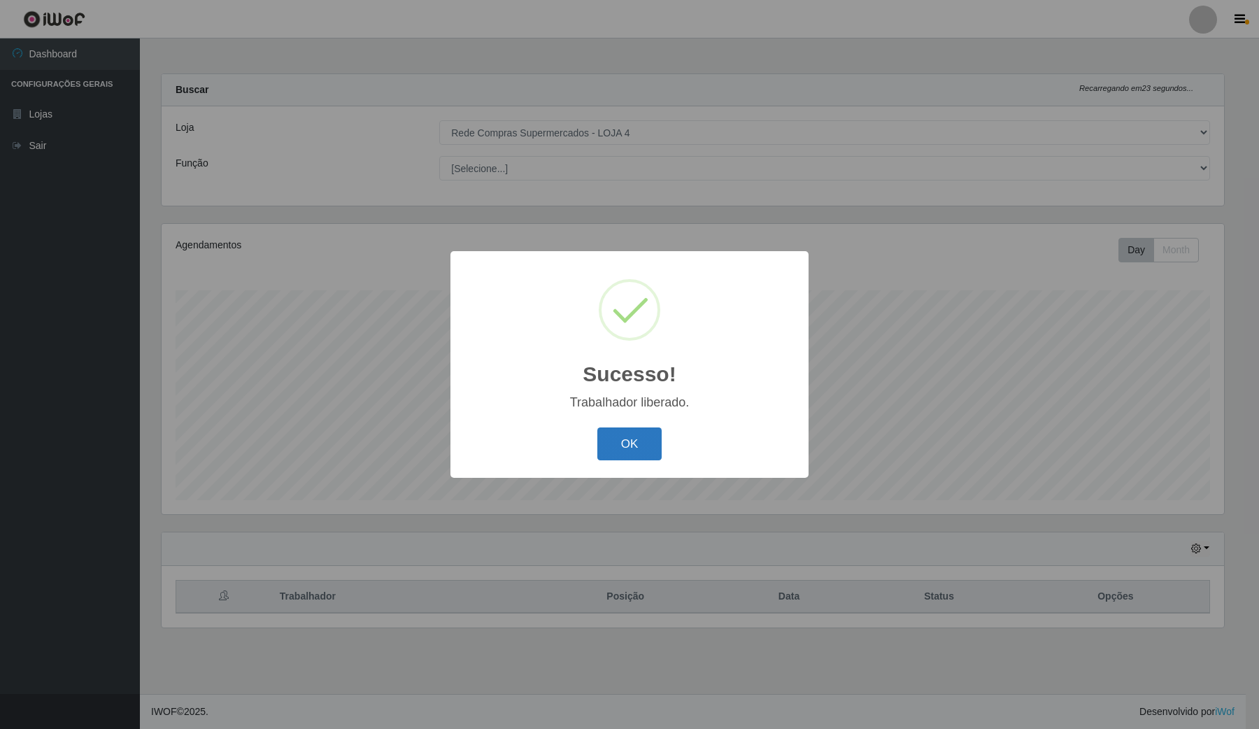
click at [634, 443] on button "OK" at bounding box center [630, 444] width 65 height 33
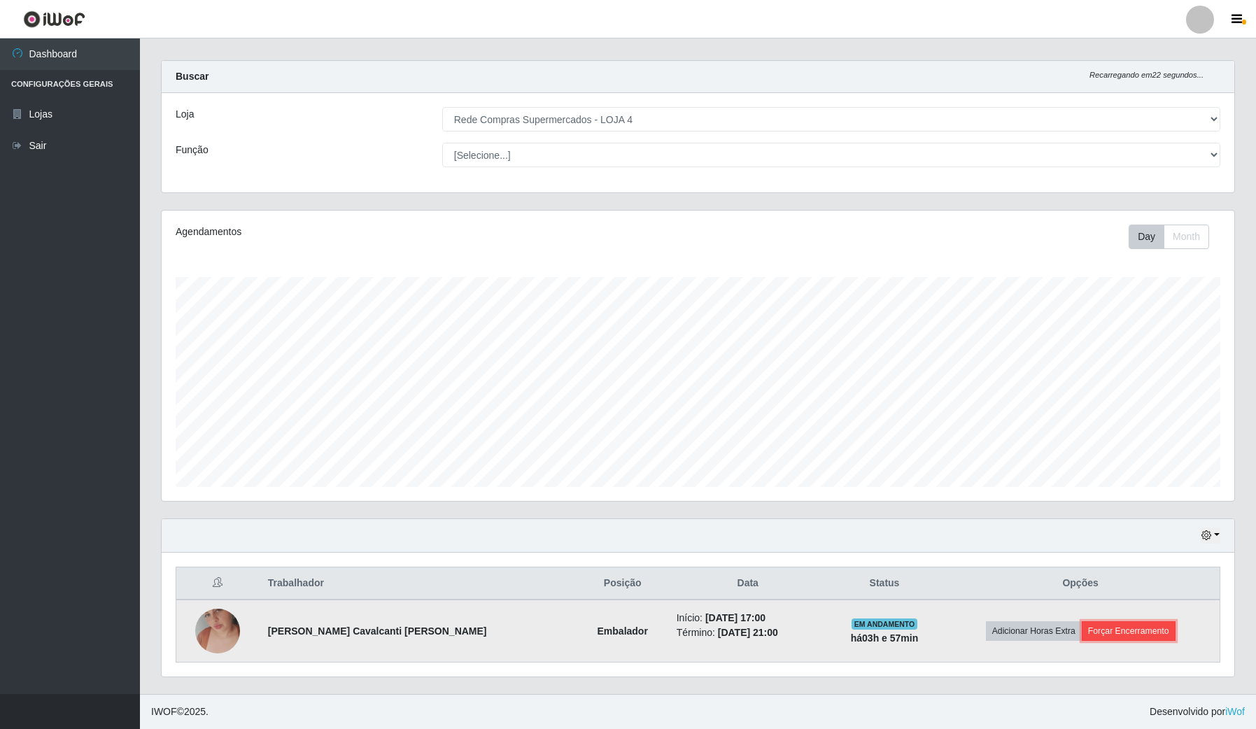
click at [1146, 637] on button "Forçar Encerramento" at bounding box center [1129, 631] width 94 height 20
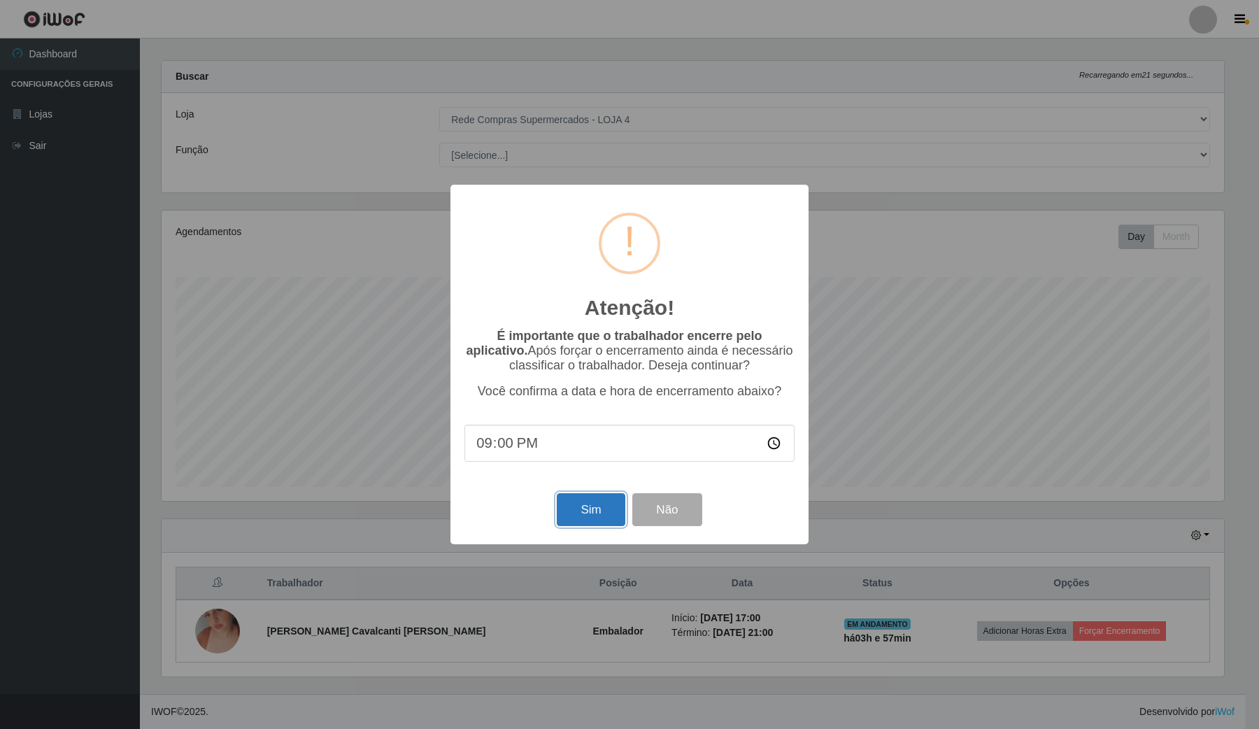
click at [581, 514] on button "Sim" at bounding box center [591, 509] width 68 height 33
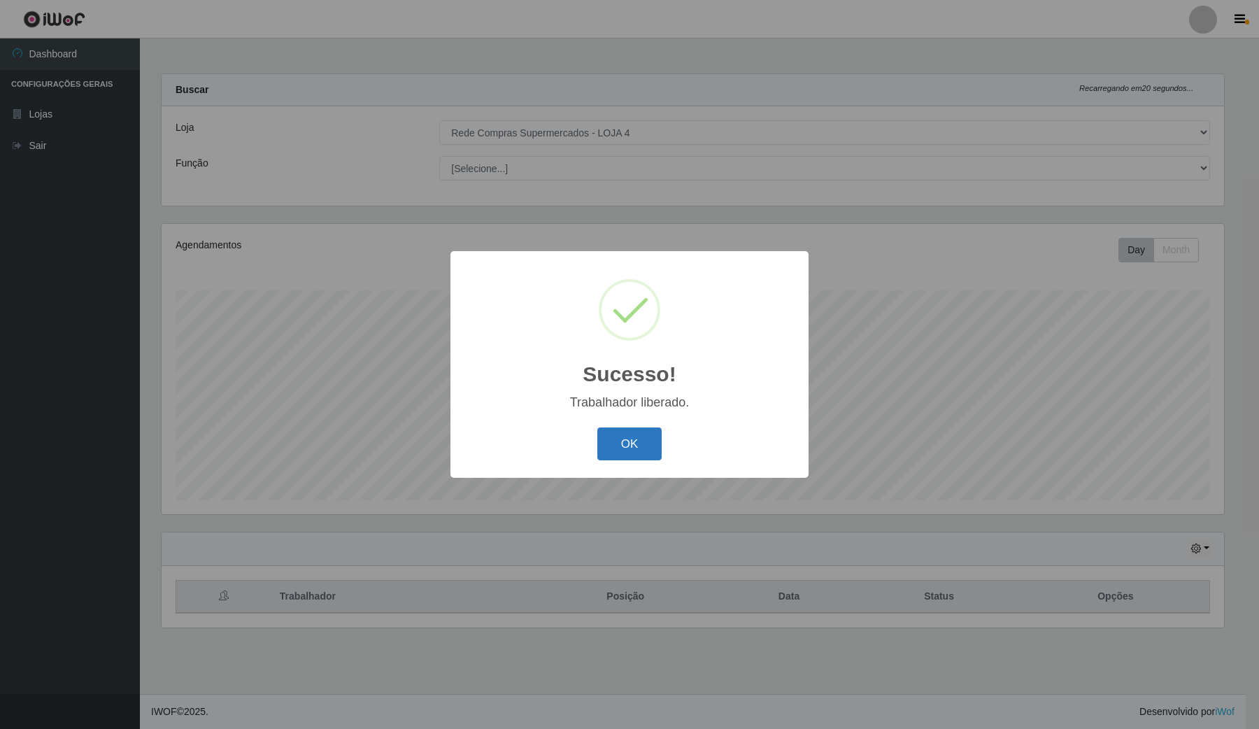
click at [642, 444] on button "OK" at bounding box center [630, 444] width 65 height 33
